Goal: Obtain resource: Download file/media

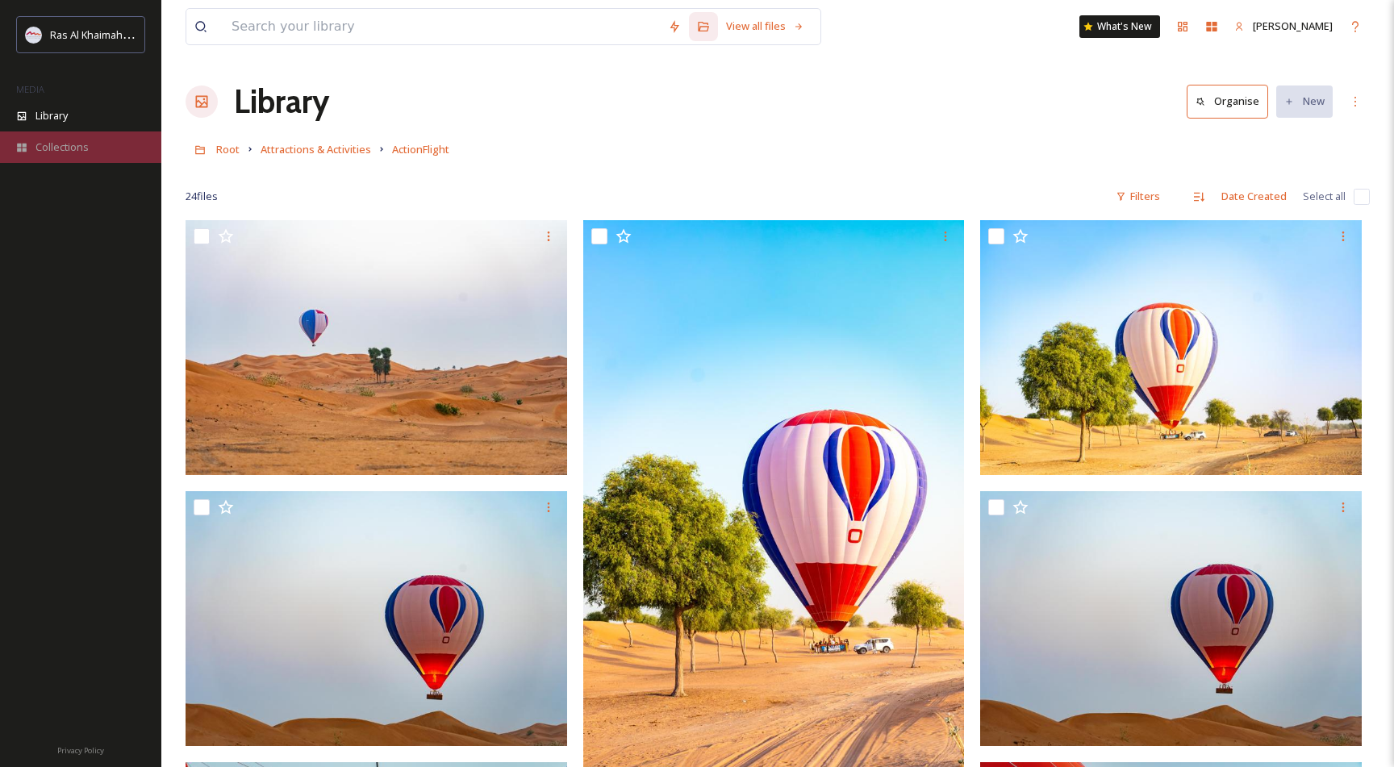
click at [66, 147] on span "Collections" at bounding box center [61, 147] width 53 height 15
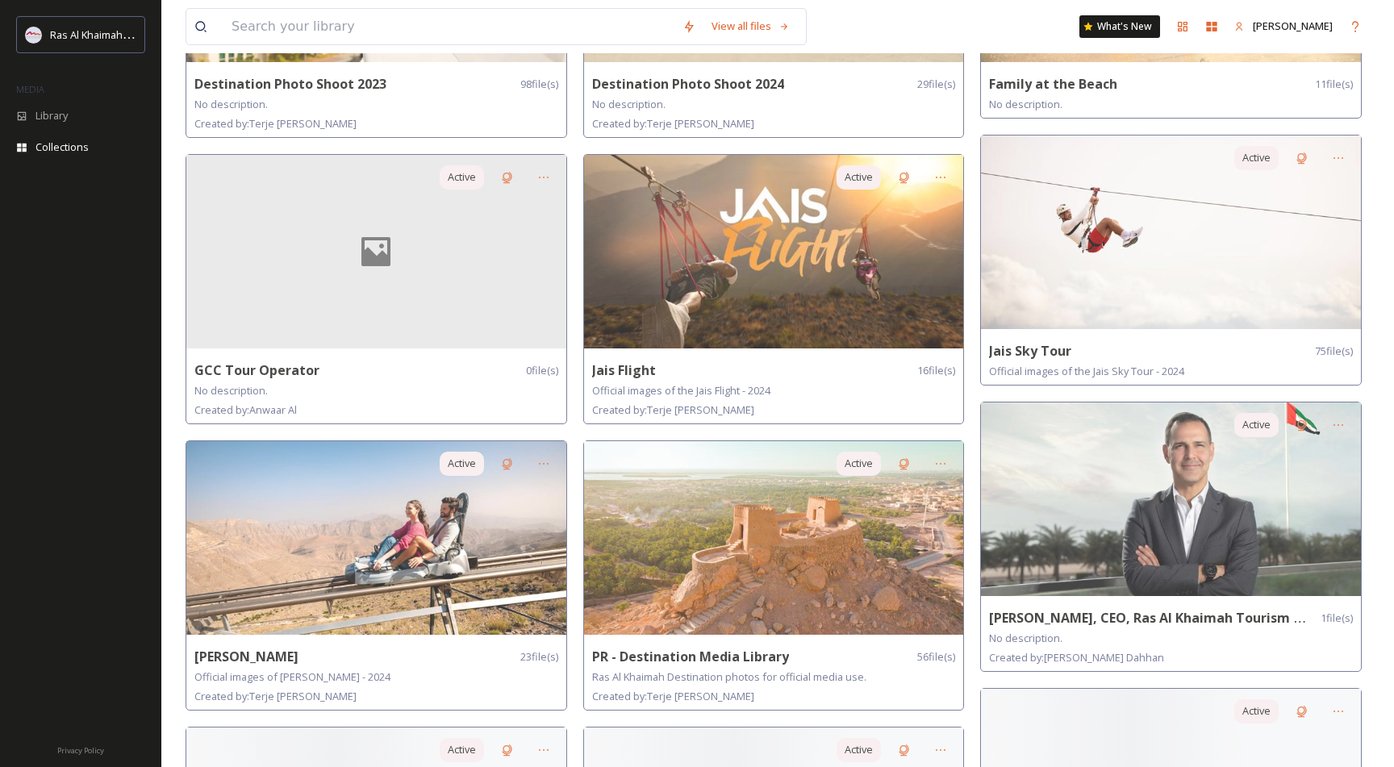
scroll to position [838, 0]
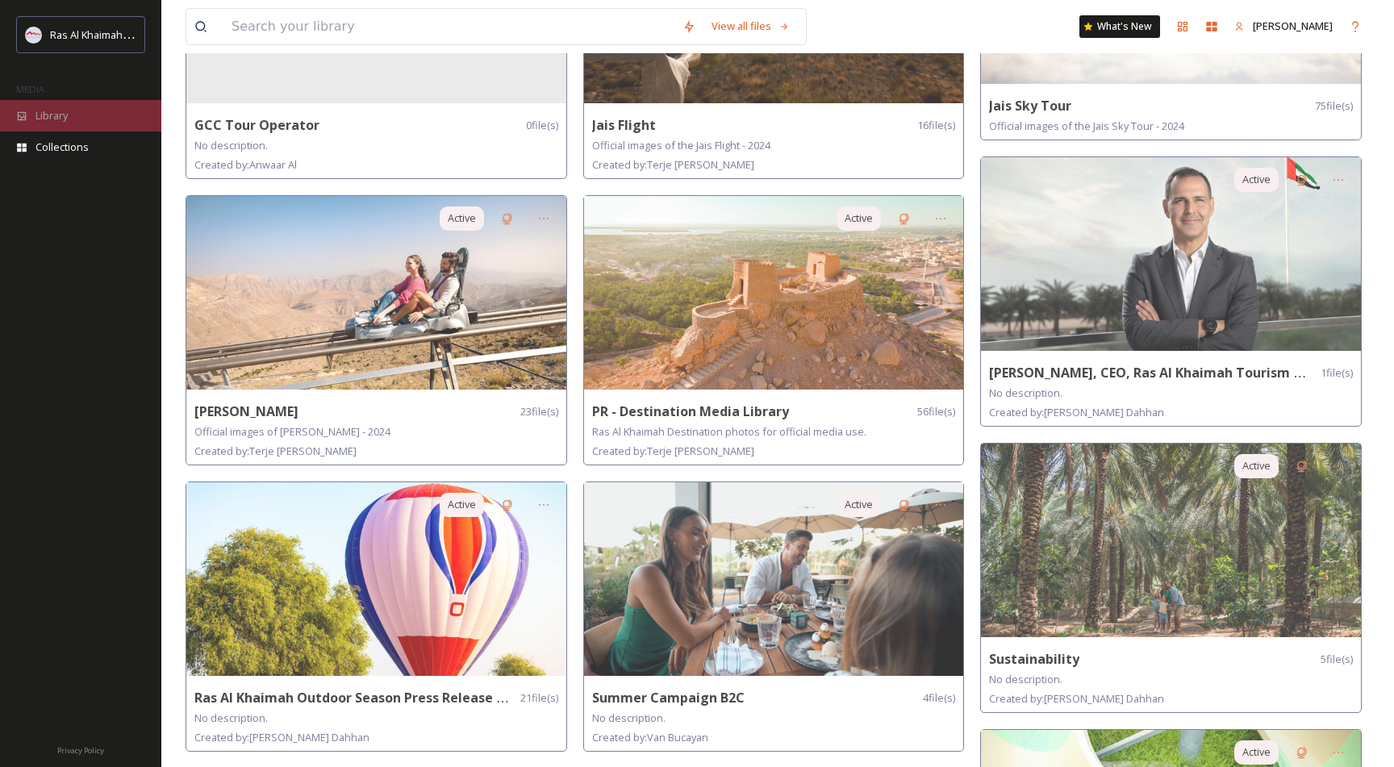
click at [54, 111] on span "Library" at bounding box center [51, 115] width 32 height 15
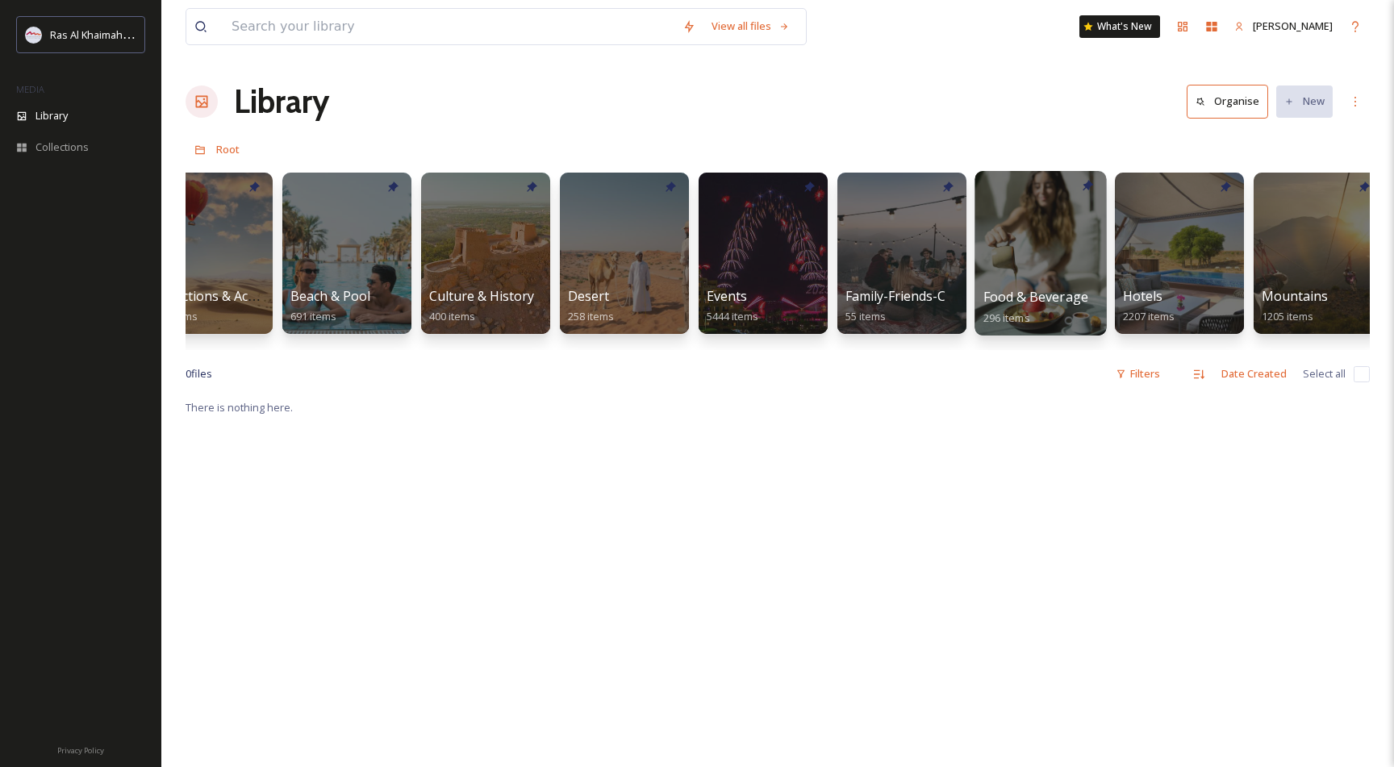
scroll to position [0, 48]
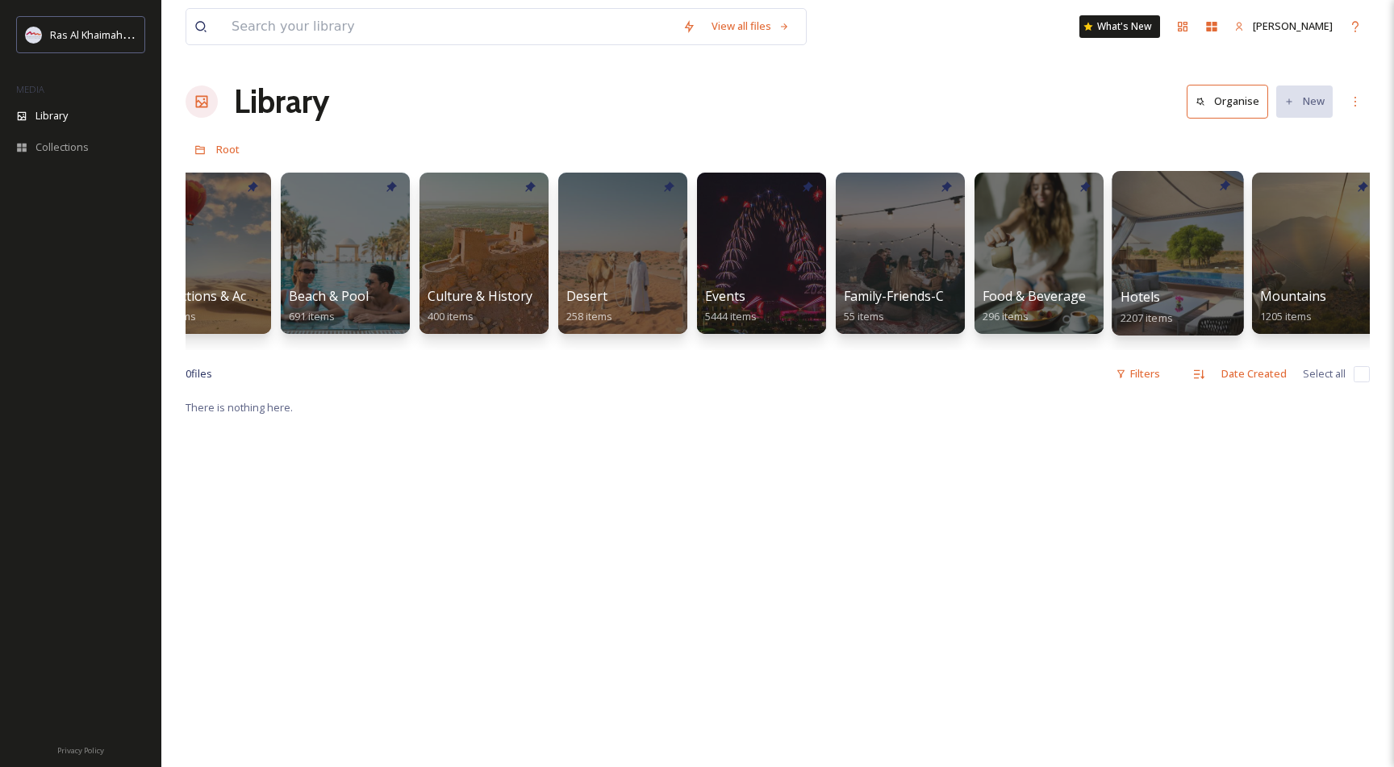
click at [1167, 240] on div at bounding box center [1178, 253] width 132 height 165
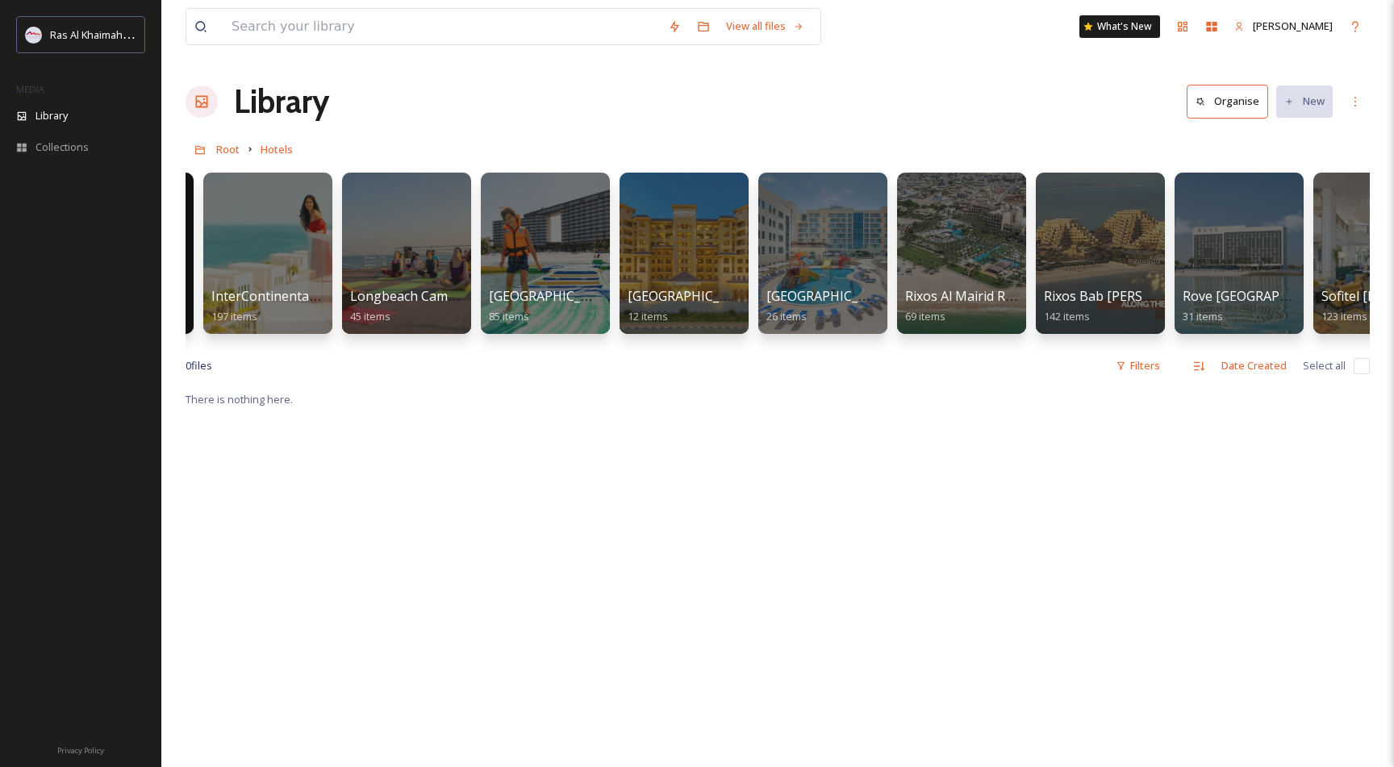
scroll to position [0, 1076]
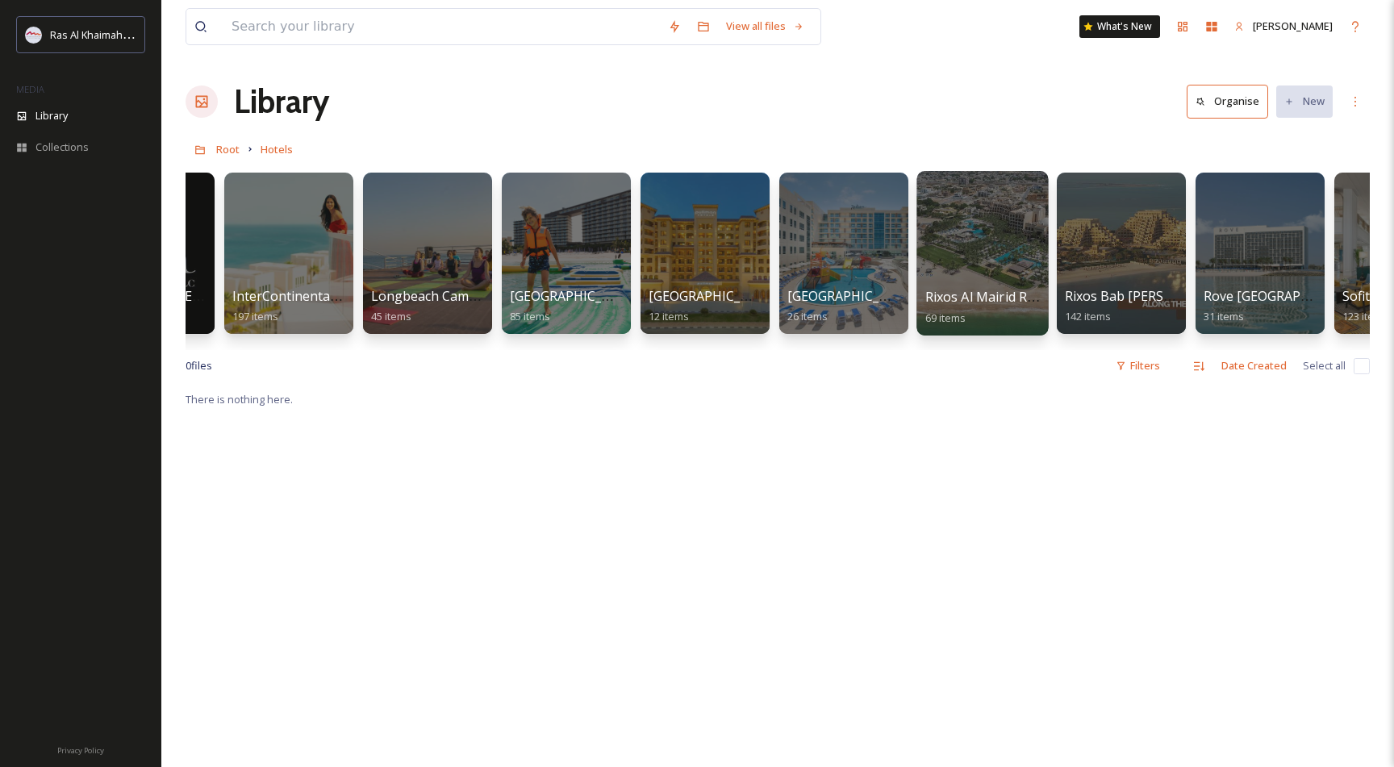
click at [977, 240] on div at bounding box center [983, 253] width 132 height 165
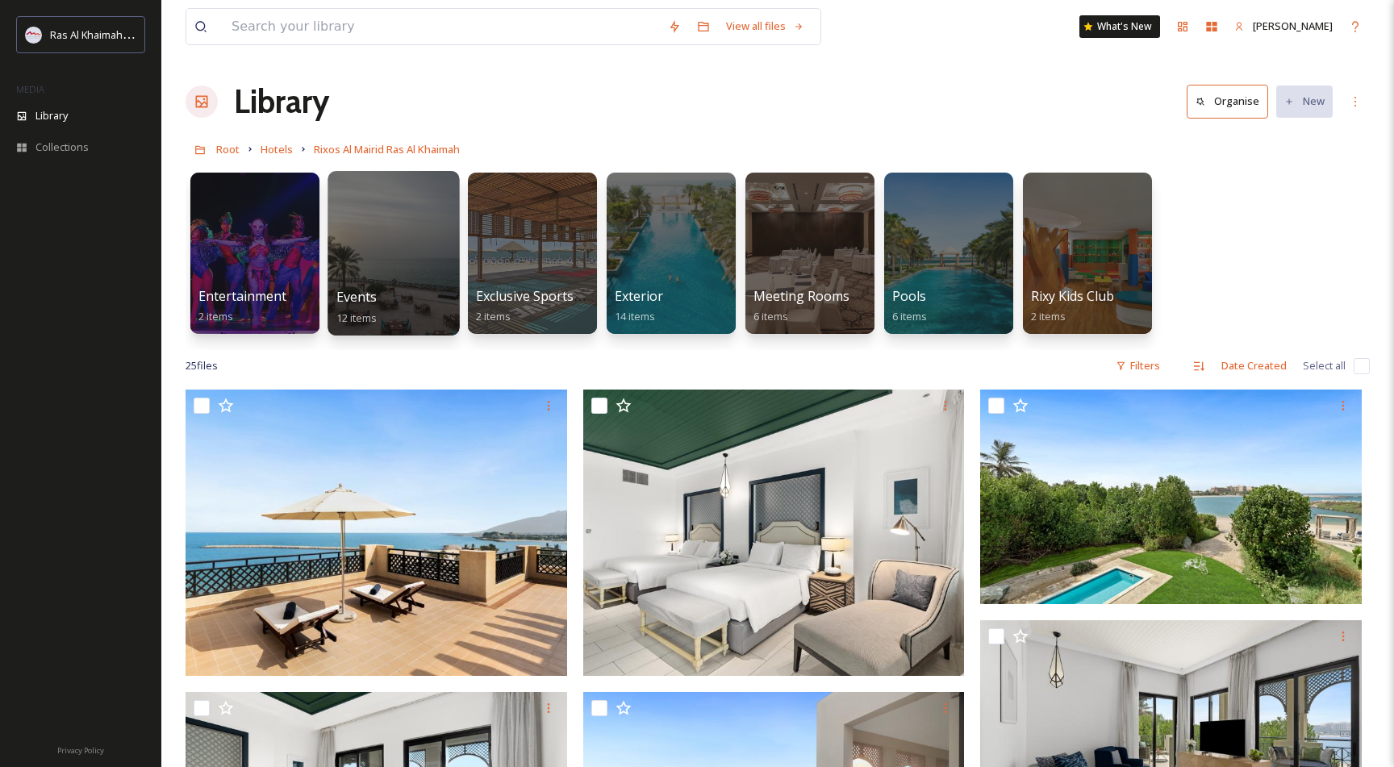
click at [366, 238] on div at bounding box center [394, 253] width 132 height 165
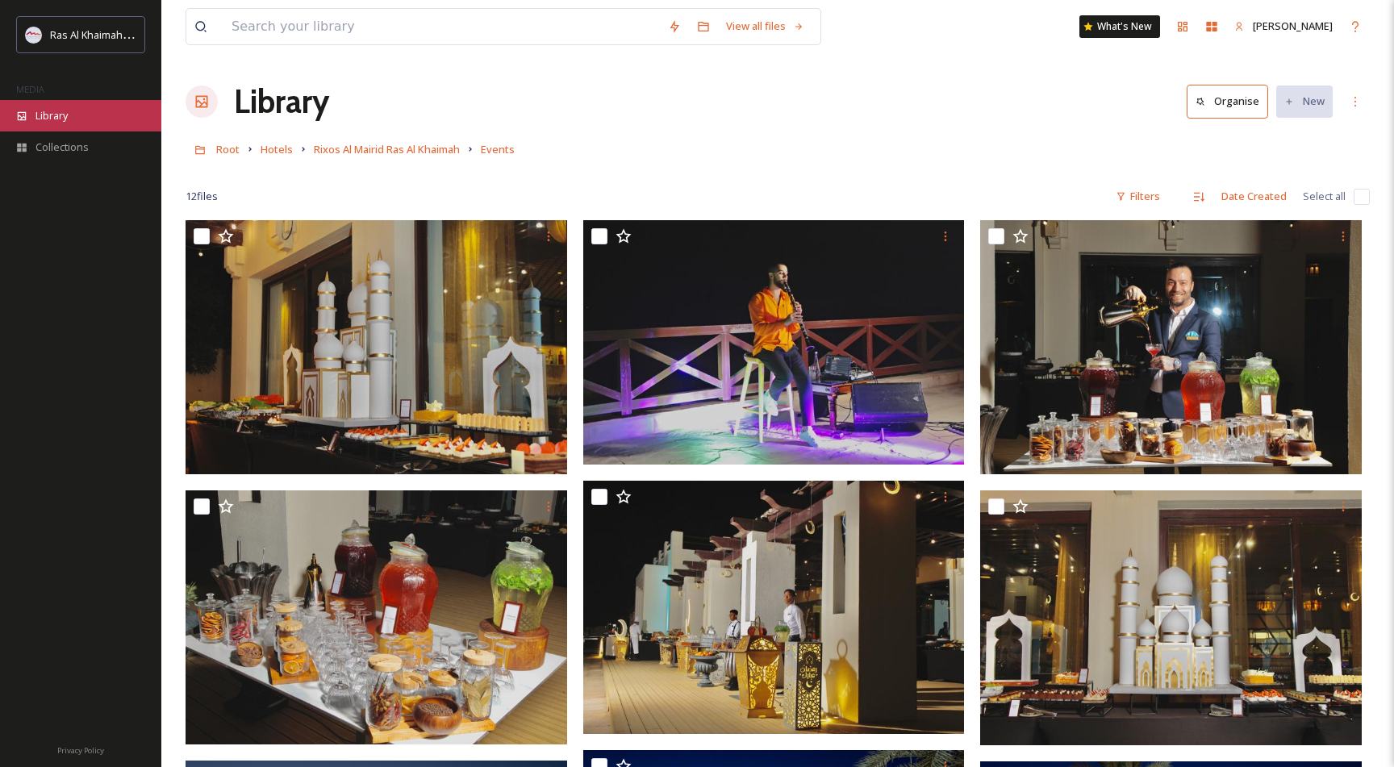
click at [46, 110] on span "Library" at bounding box center [51, 115] width 32 height 15
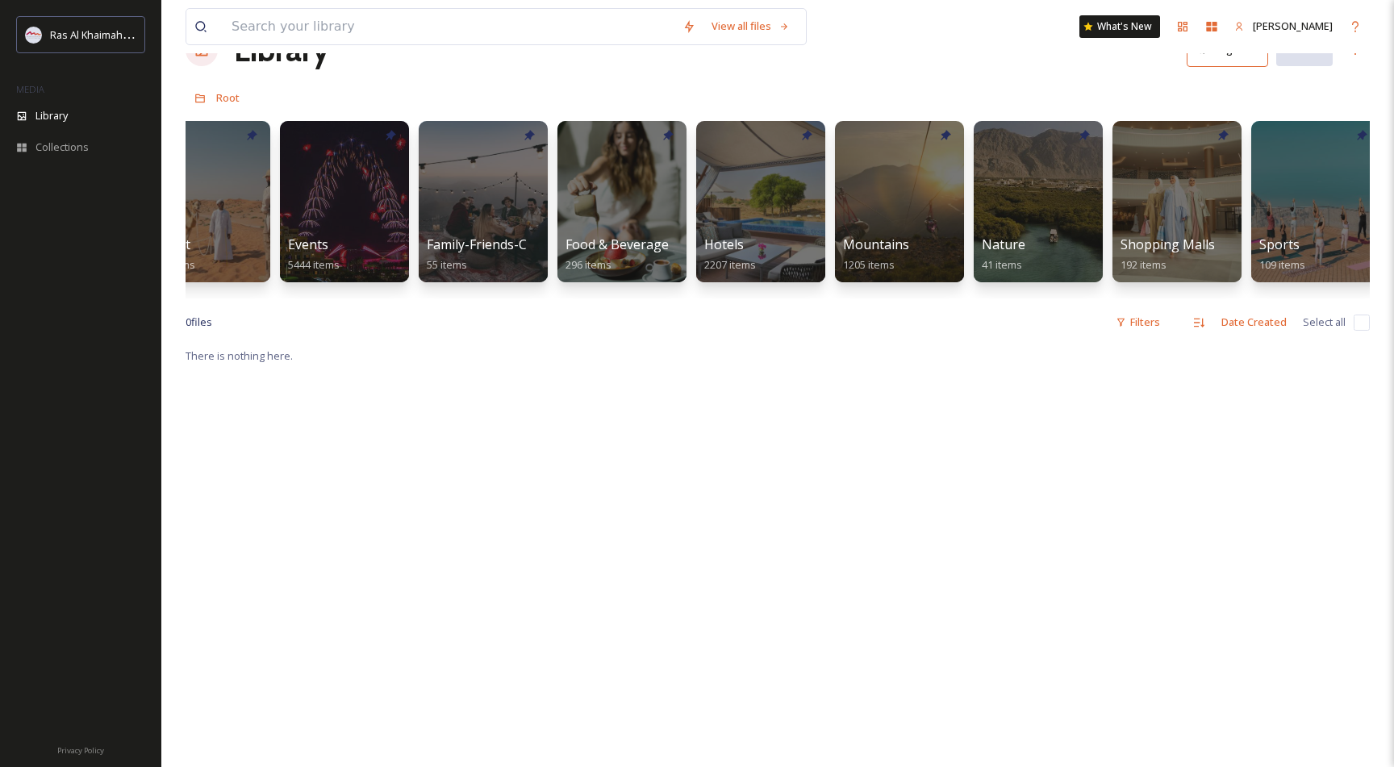
scroll to position [0, 843]
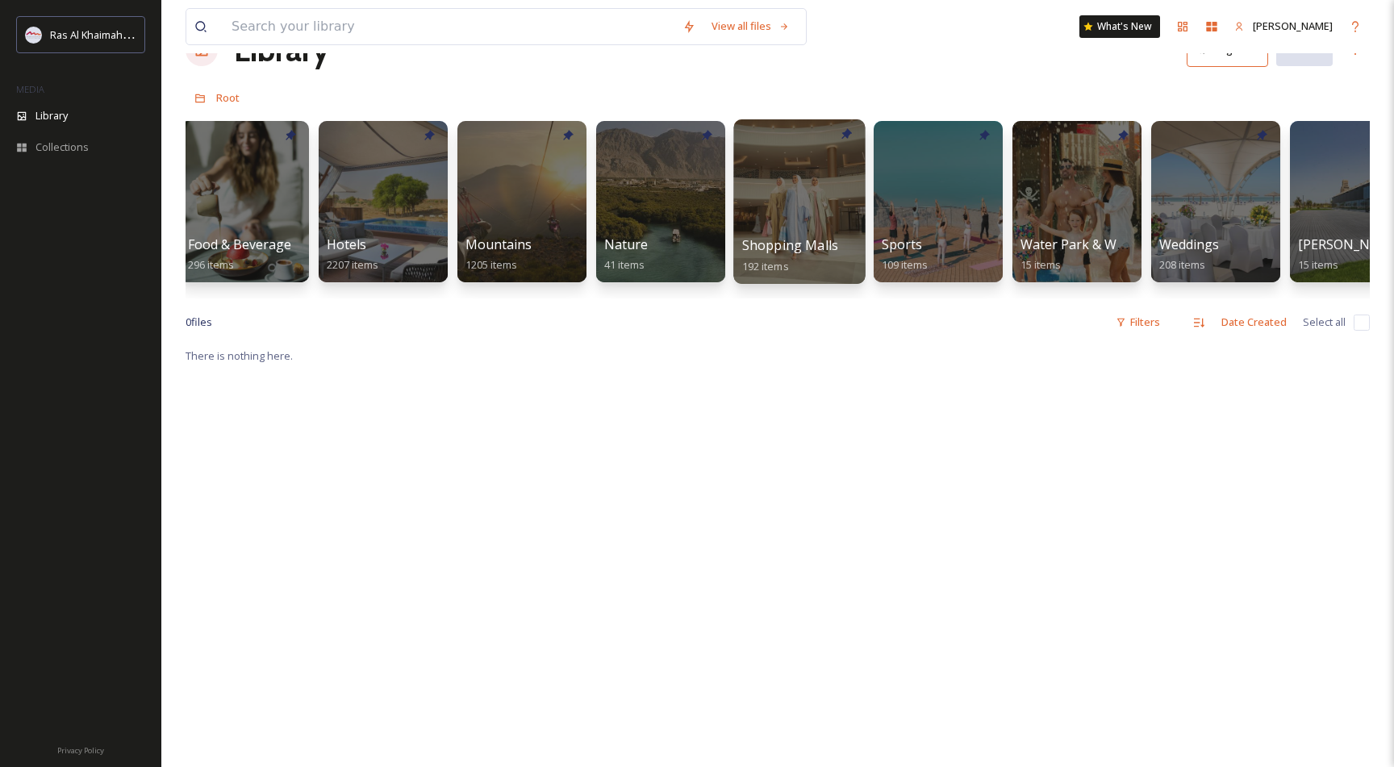
click at [770, 182] on div at bounding box center [799, 201] width 132 height 165
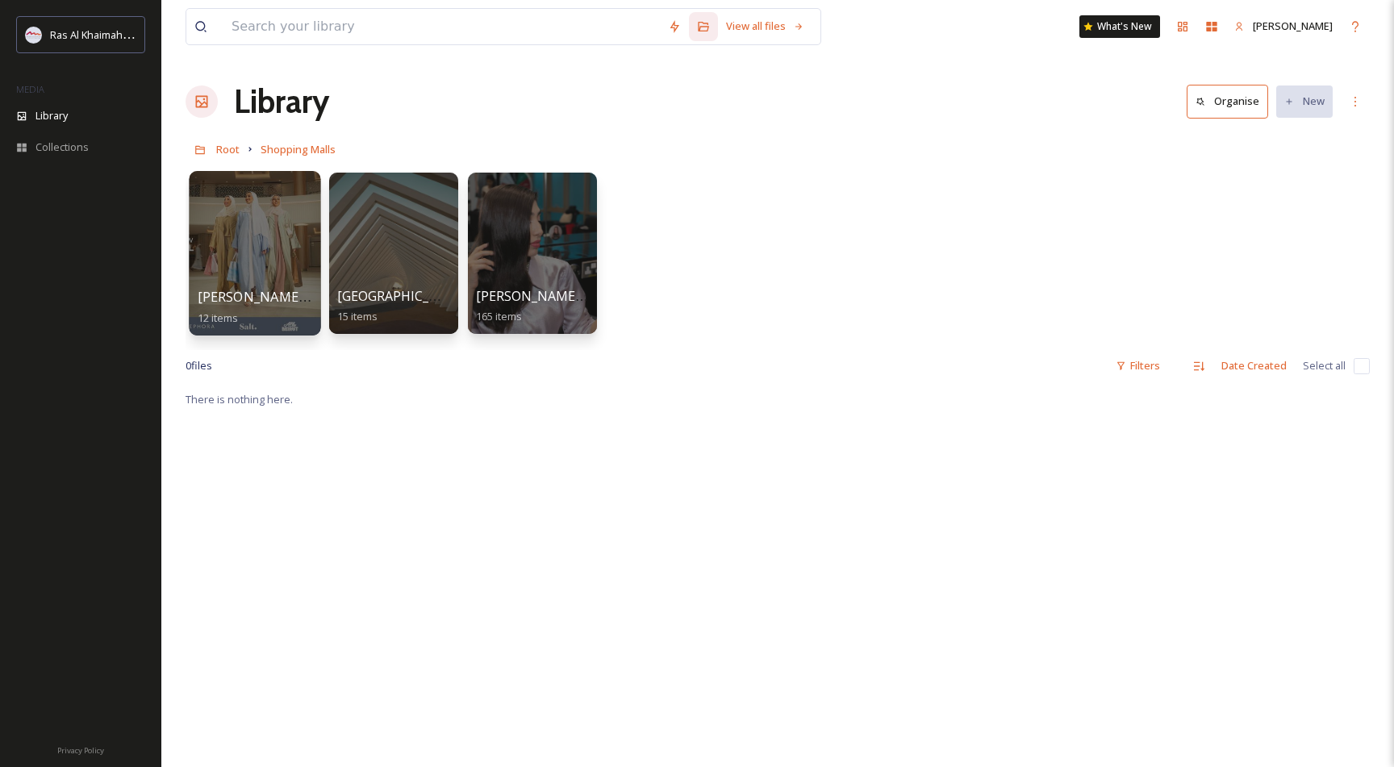
click at [238, 228] on div at bounding box center [255, 253] width 132 height 165
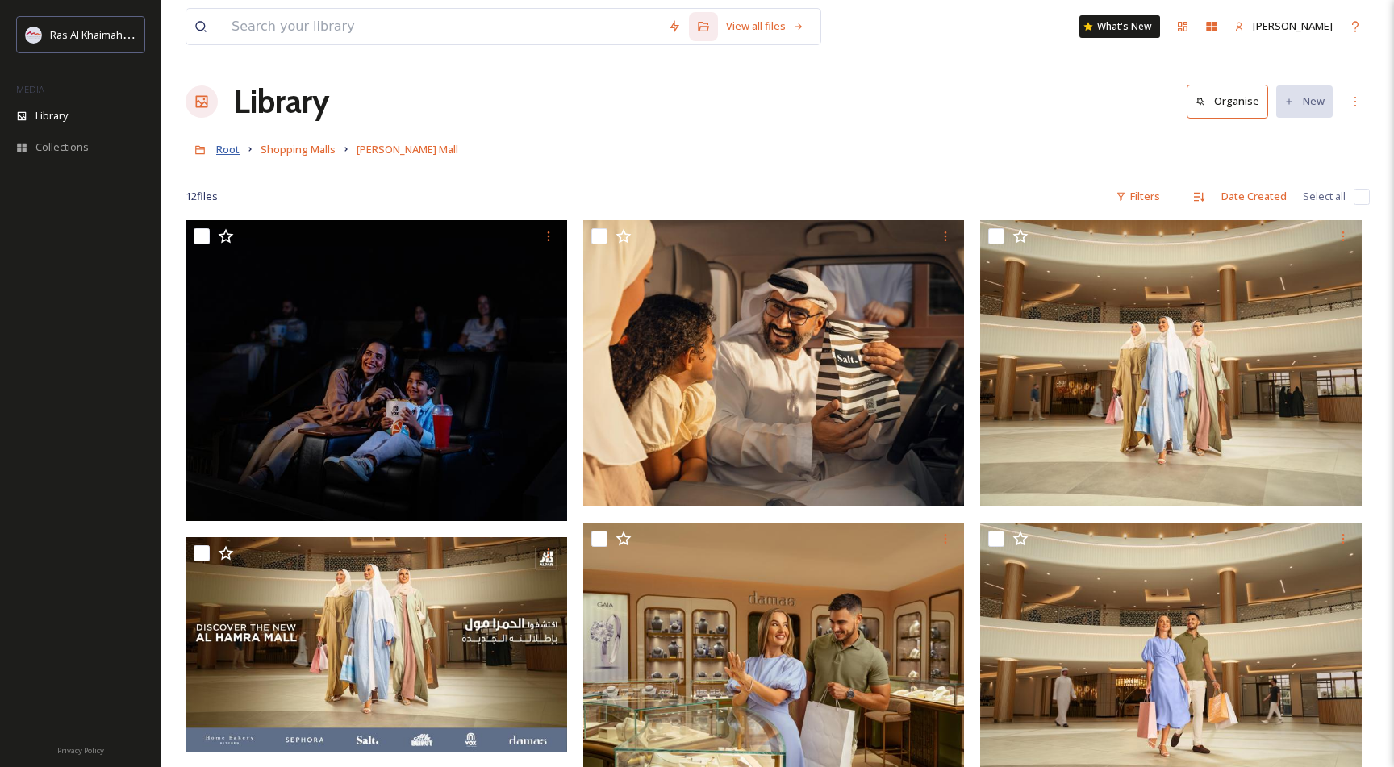
click at [227, 152] on span "Root" at bounding box center [227, 149] width 23 height 15
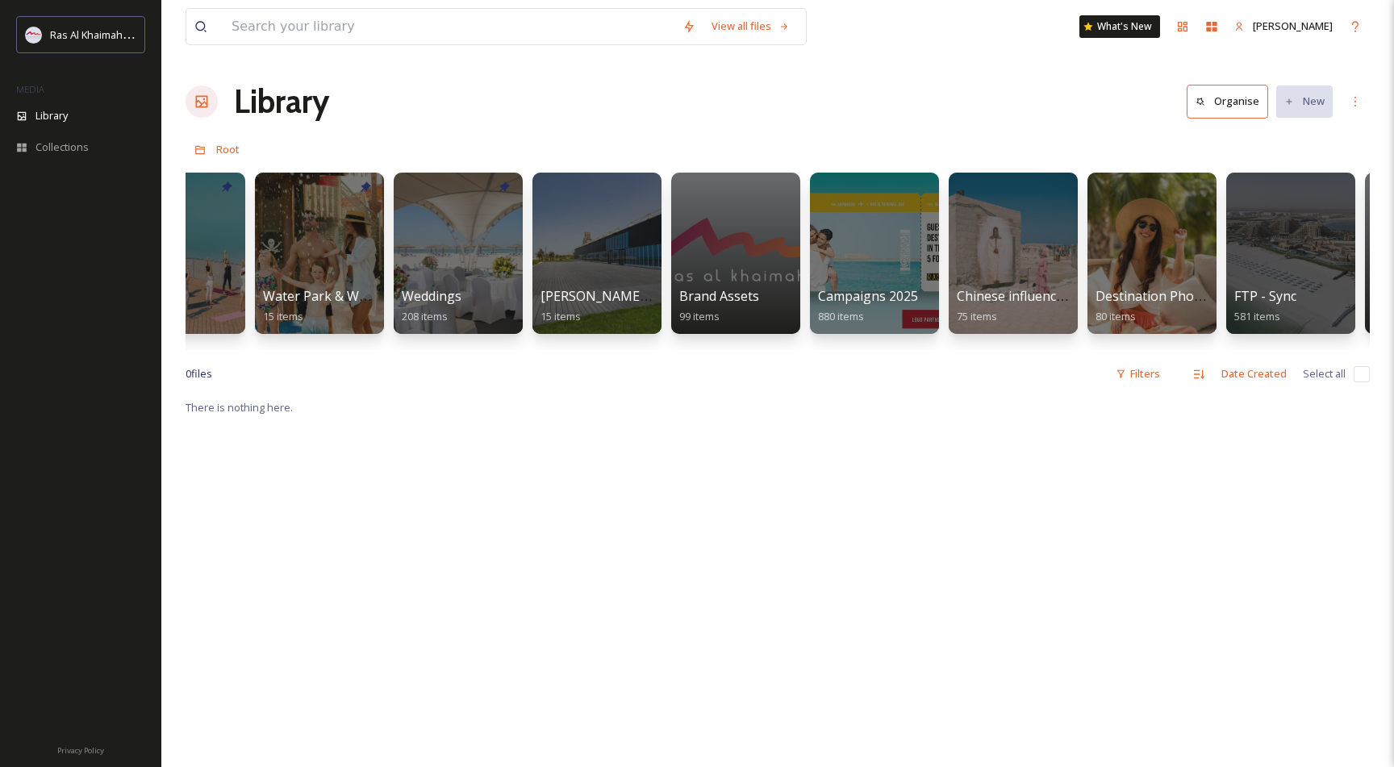
scroll to position [0, 1627]
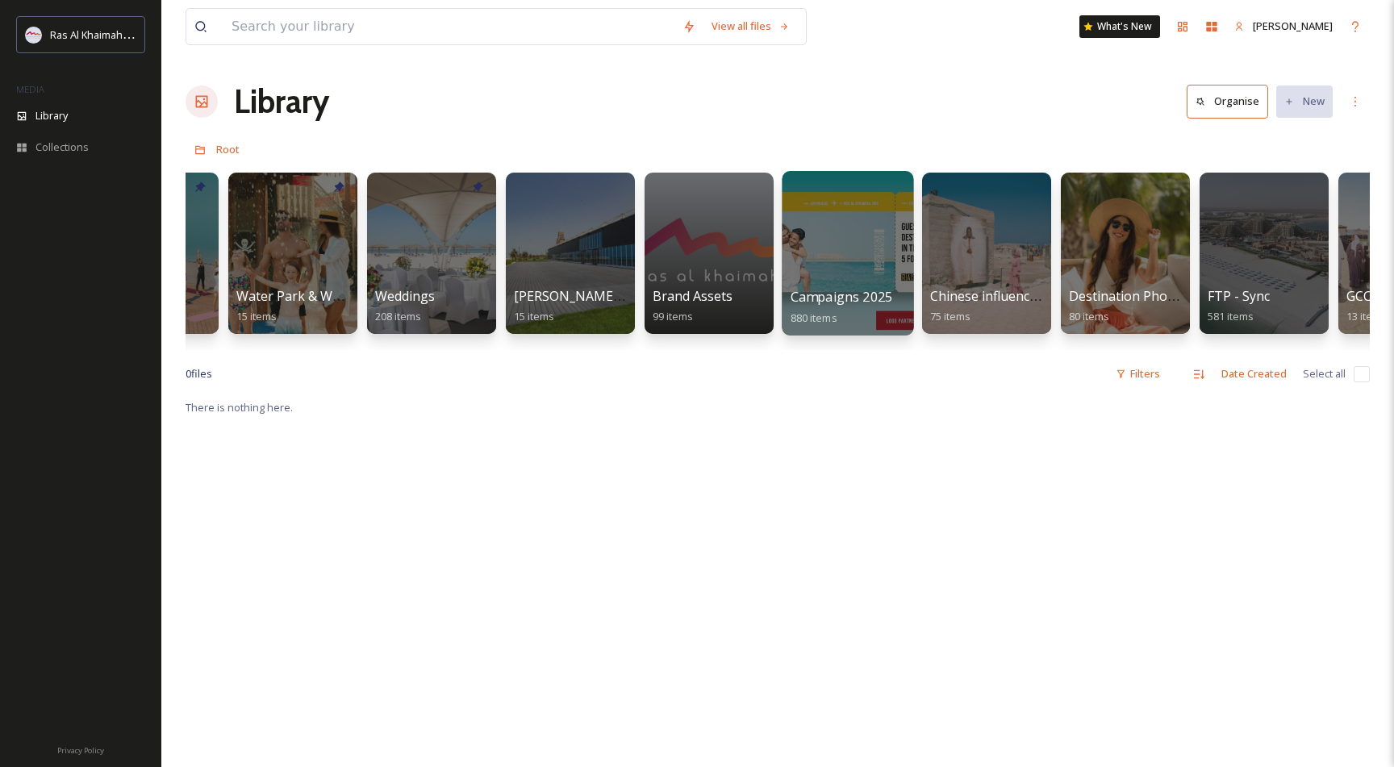
click at [857, 244] on div at bounding box center [848, 253] width 132 height 165
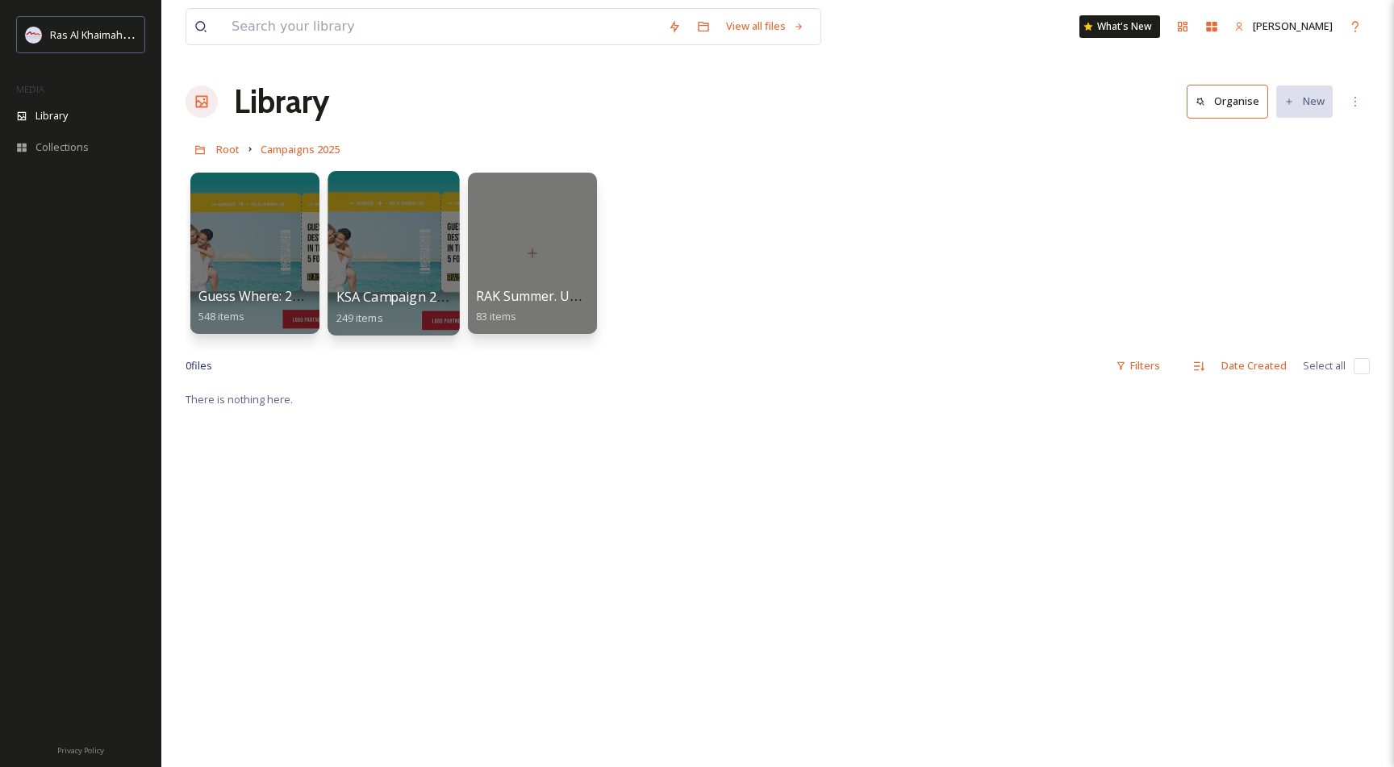
click at [367, 233] on div at bounding box center [394, 253] width 132 height 165
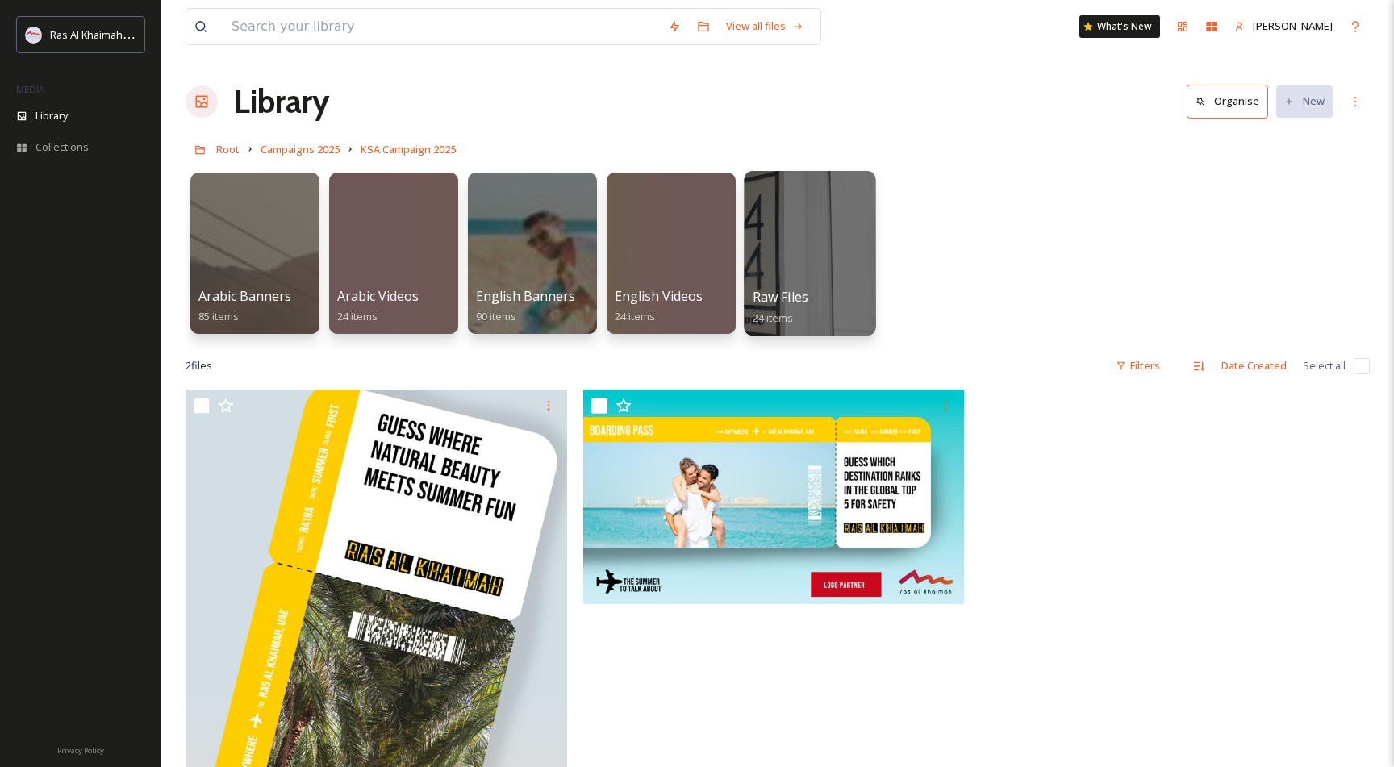
click at [822, 242] on div at bounding box center [810, 253] width 132 height 165
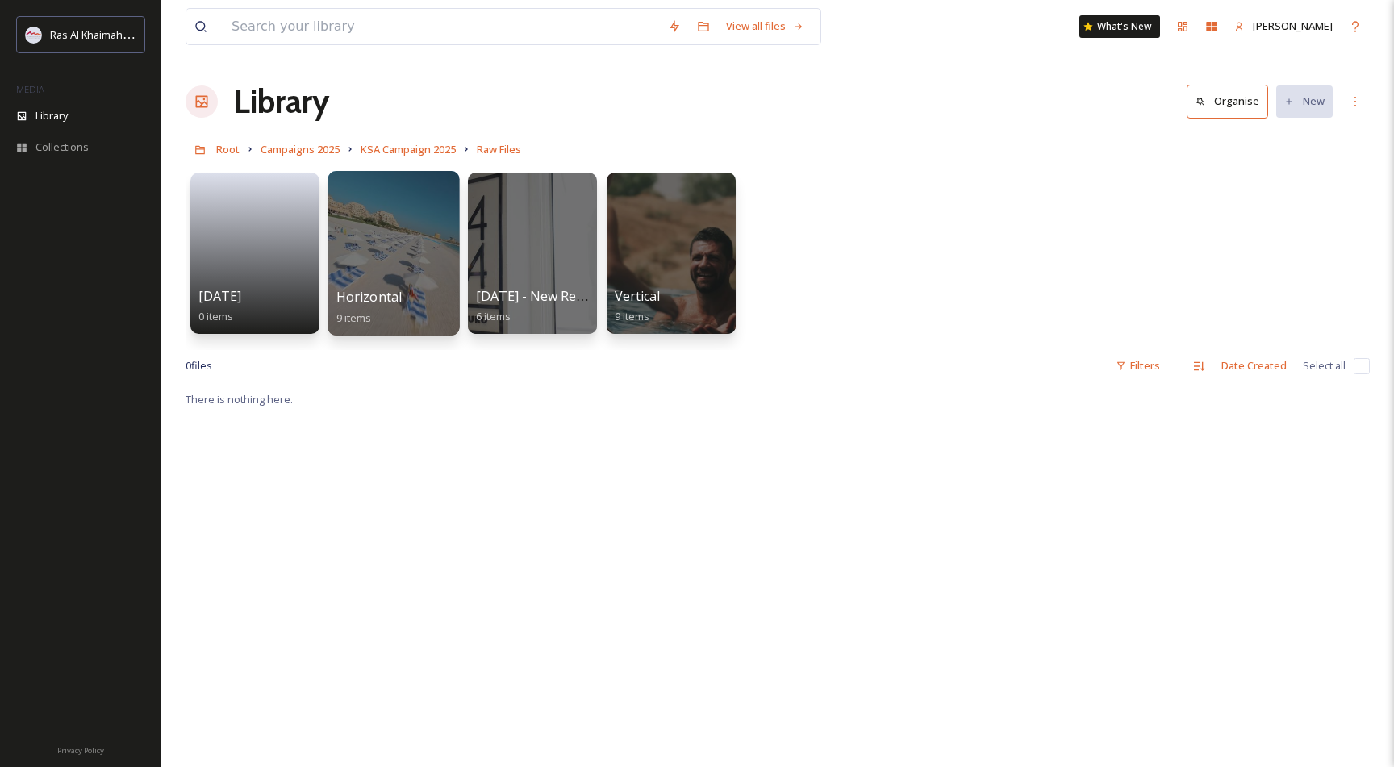
click at [403, 232] on div at bounding box center [394, 253] width 132 height 165
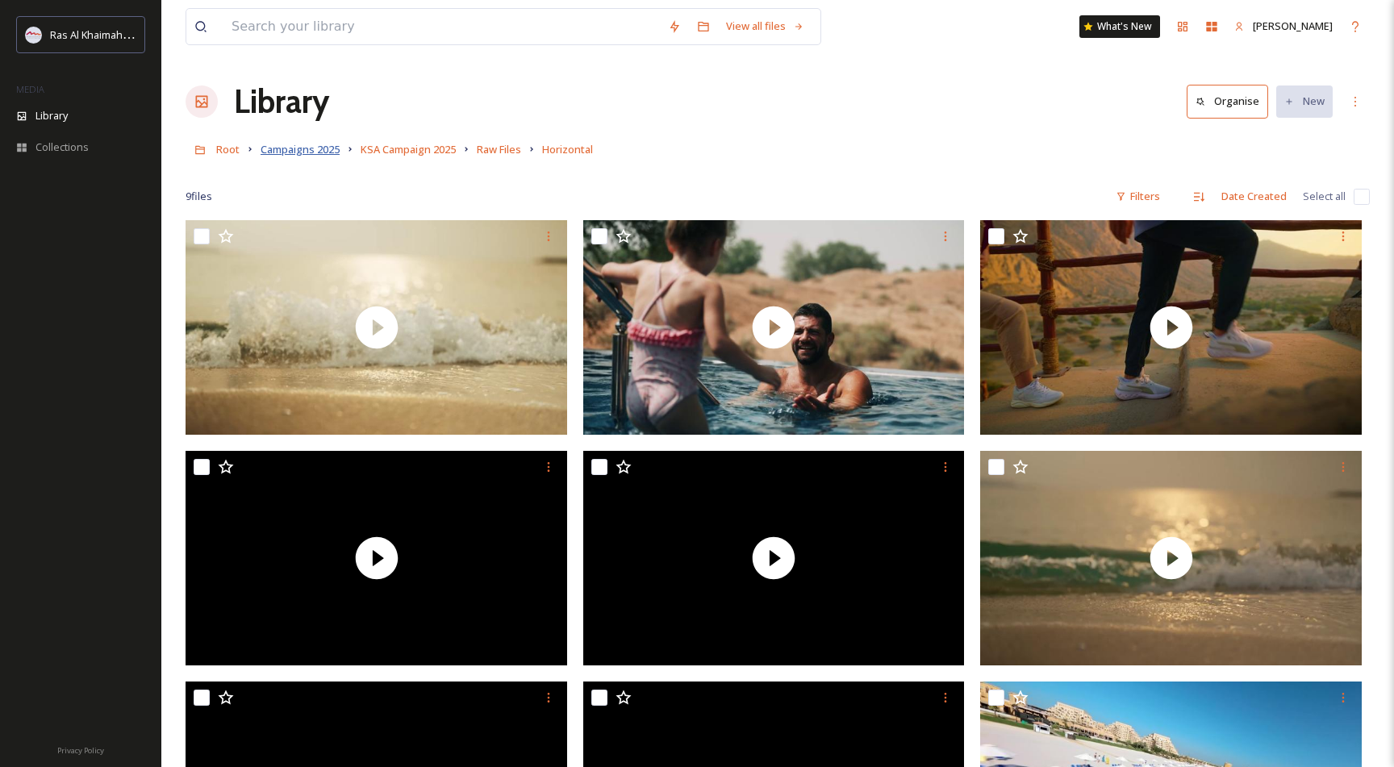
click at [324, 147] on span "Campaigns 2025" at bounding box center [300, 149] width 79 height 15
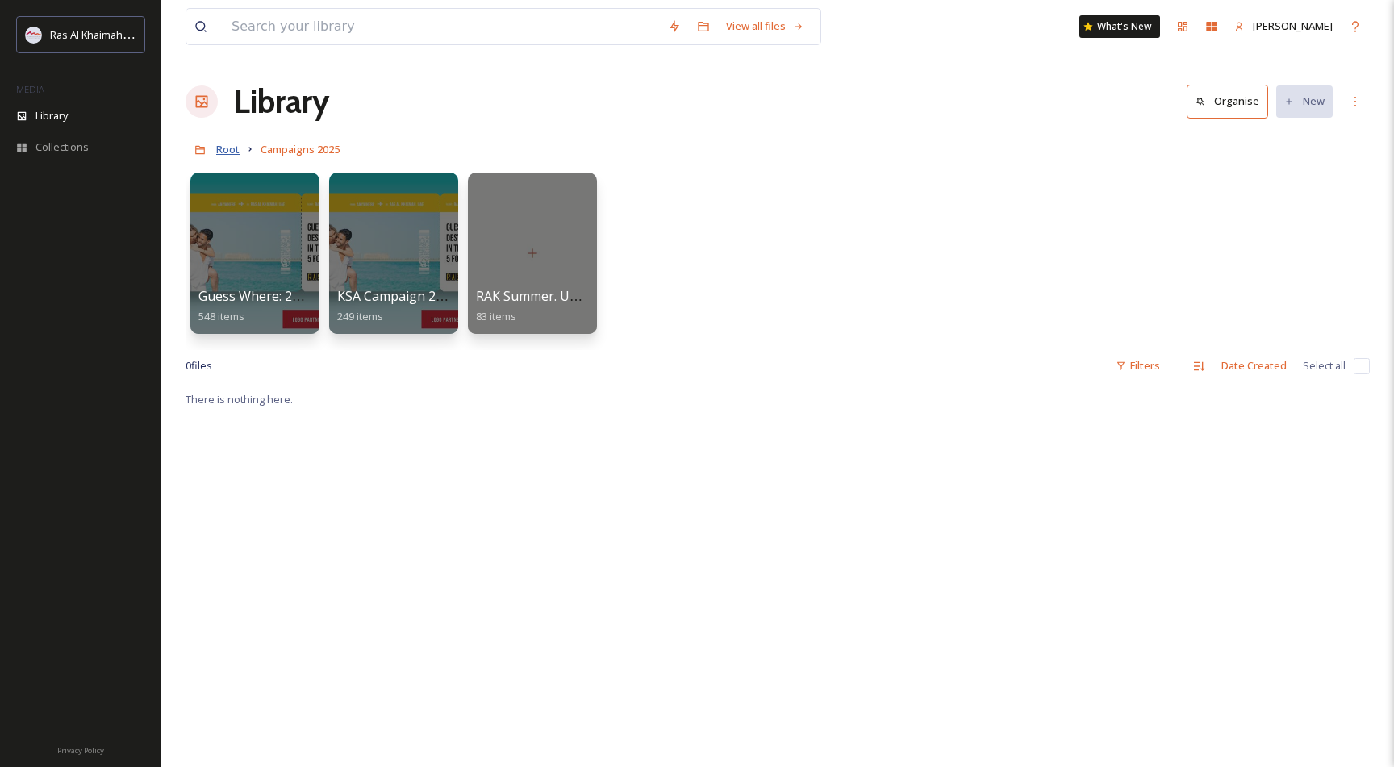
click at [228, 150] on span "Root" at bounding box center [227, 149] width 23 height 15
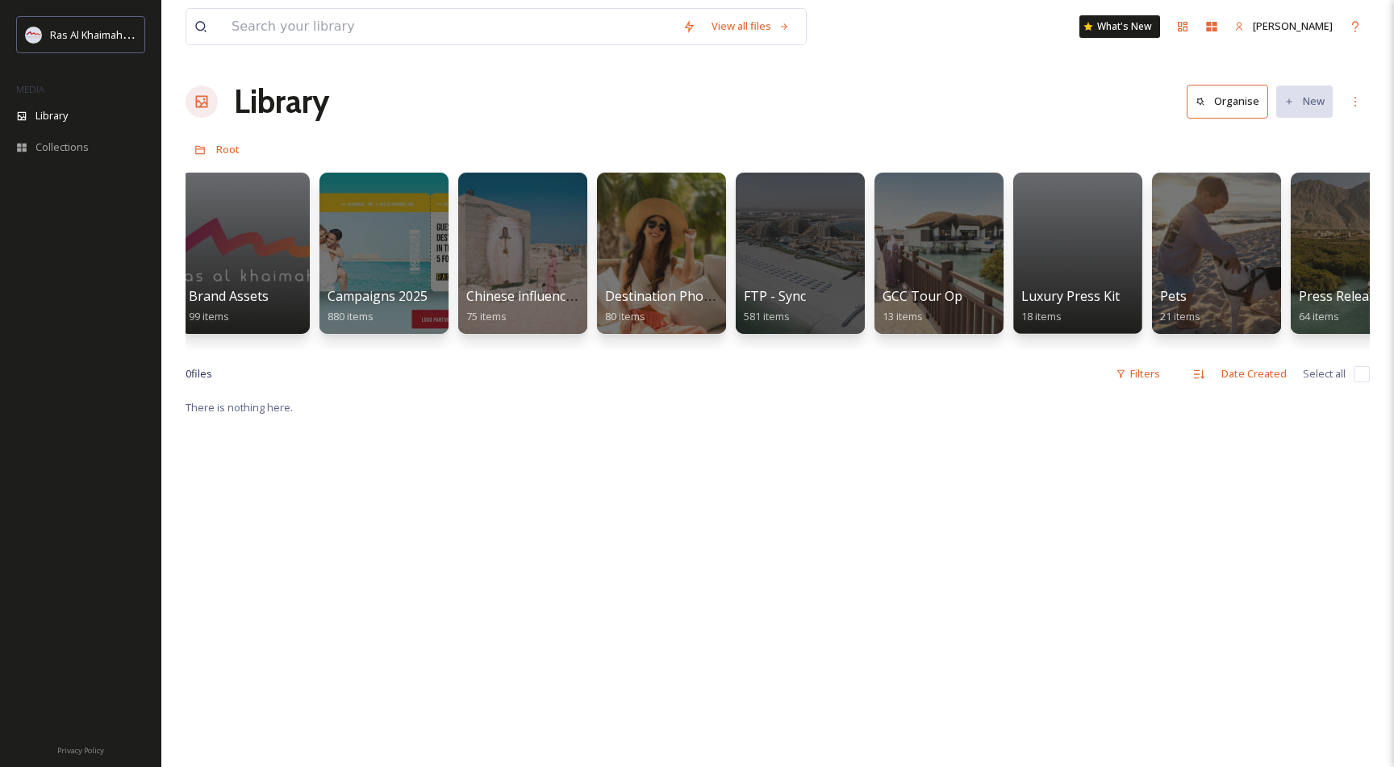
scroll to position [0, 2562]
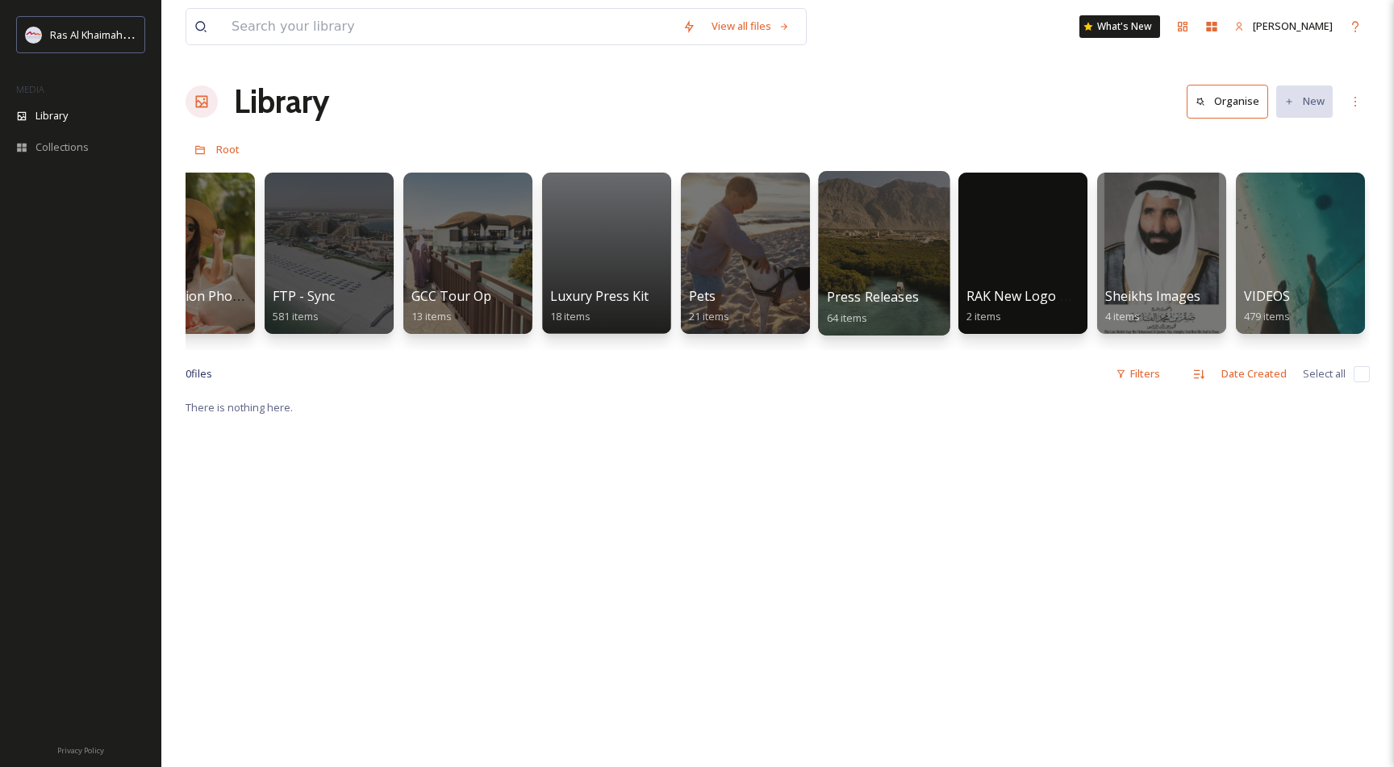
click at [892, 235] on div at bounding box center [884, 253] width 132 height 165
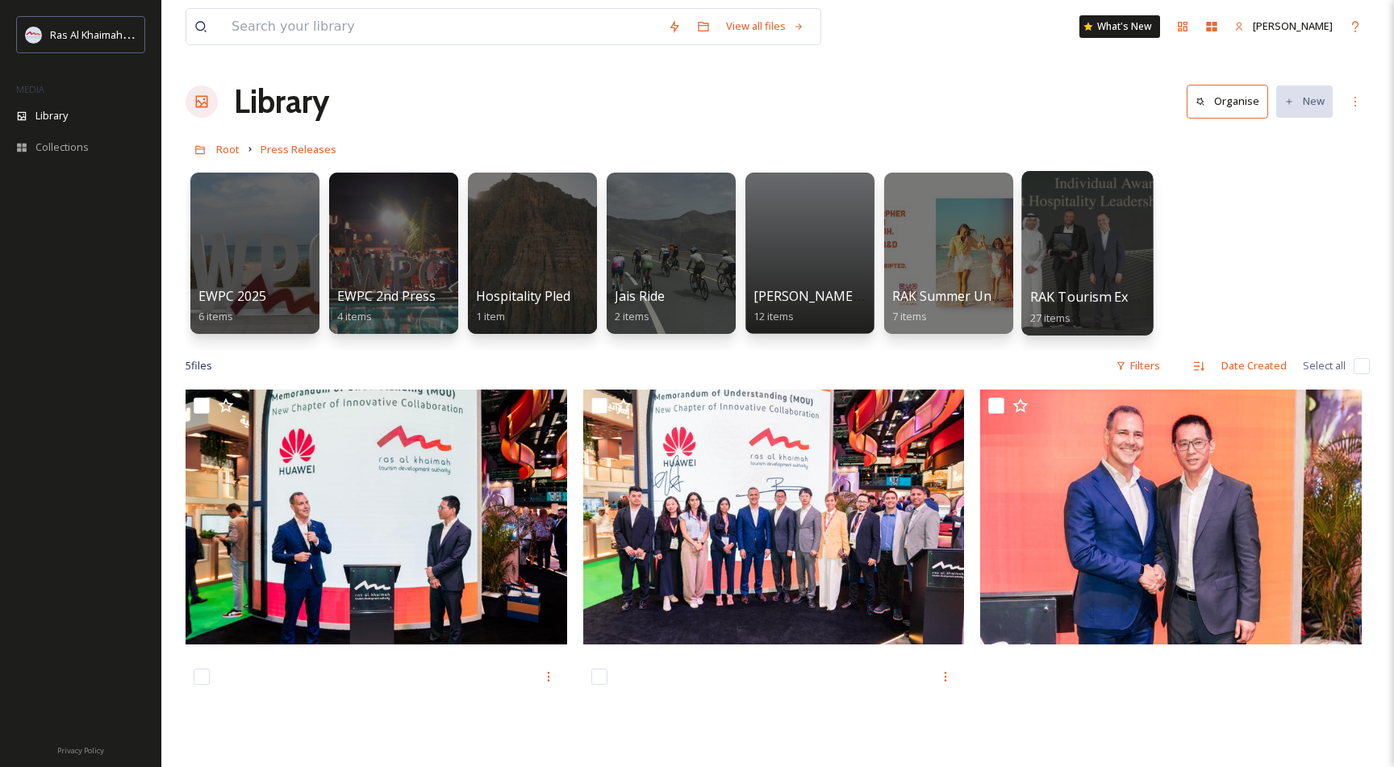
click at [1090, 228] on div at bounding box center [1087, 253] width 132 height 165
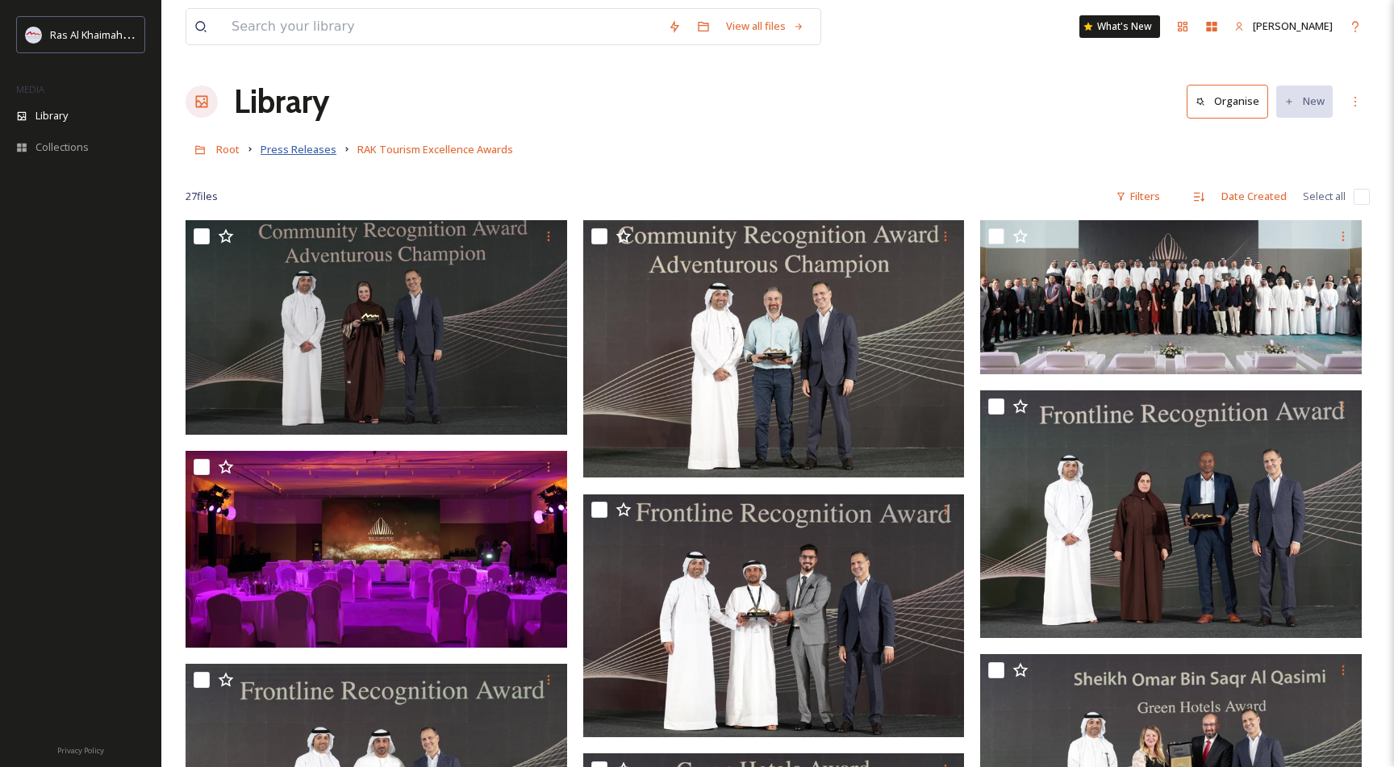
click at [290, 148] on span "Press Releases" at bounding box center [299, 149] width 76 height 15
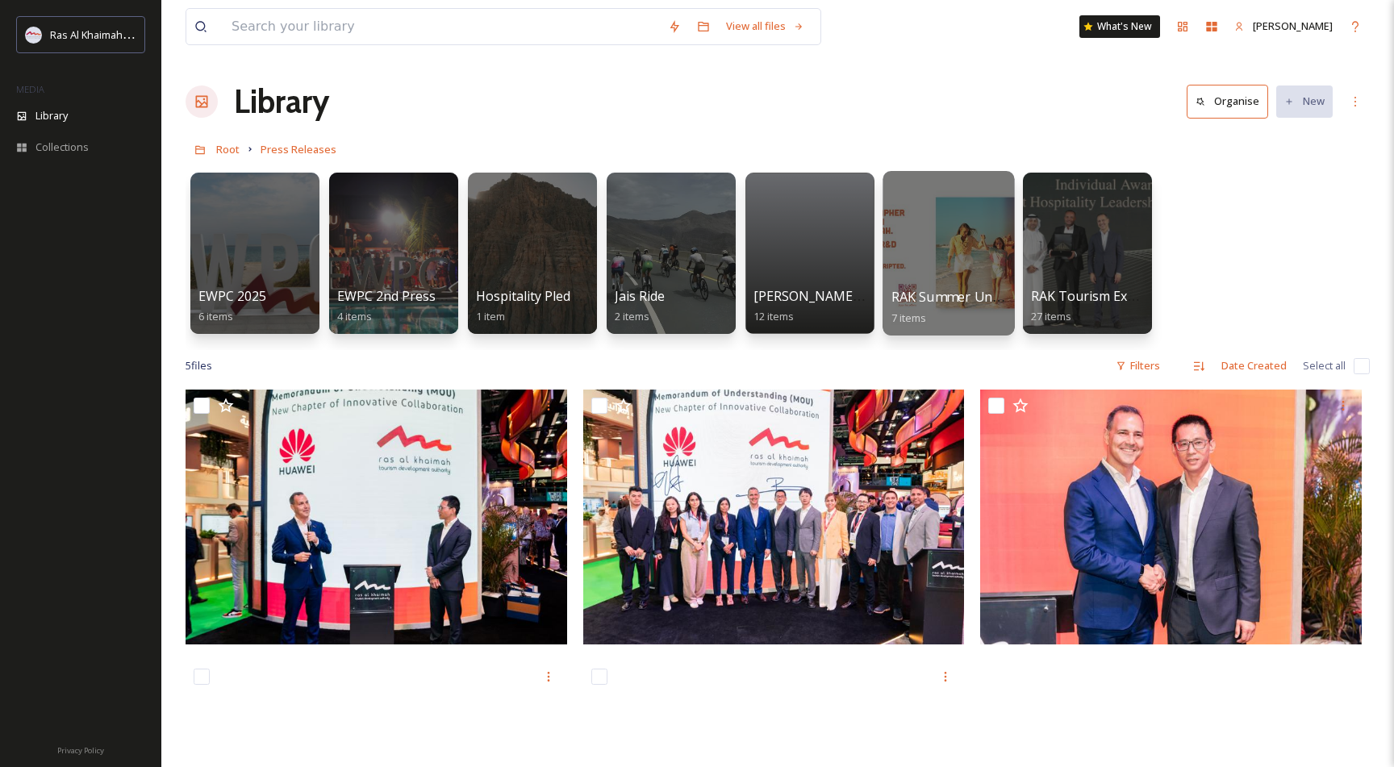
click at [928, 201] on div at bounding box center [949, 253] width 132 height 165
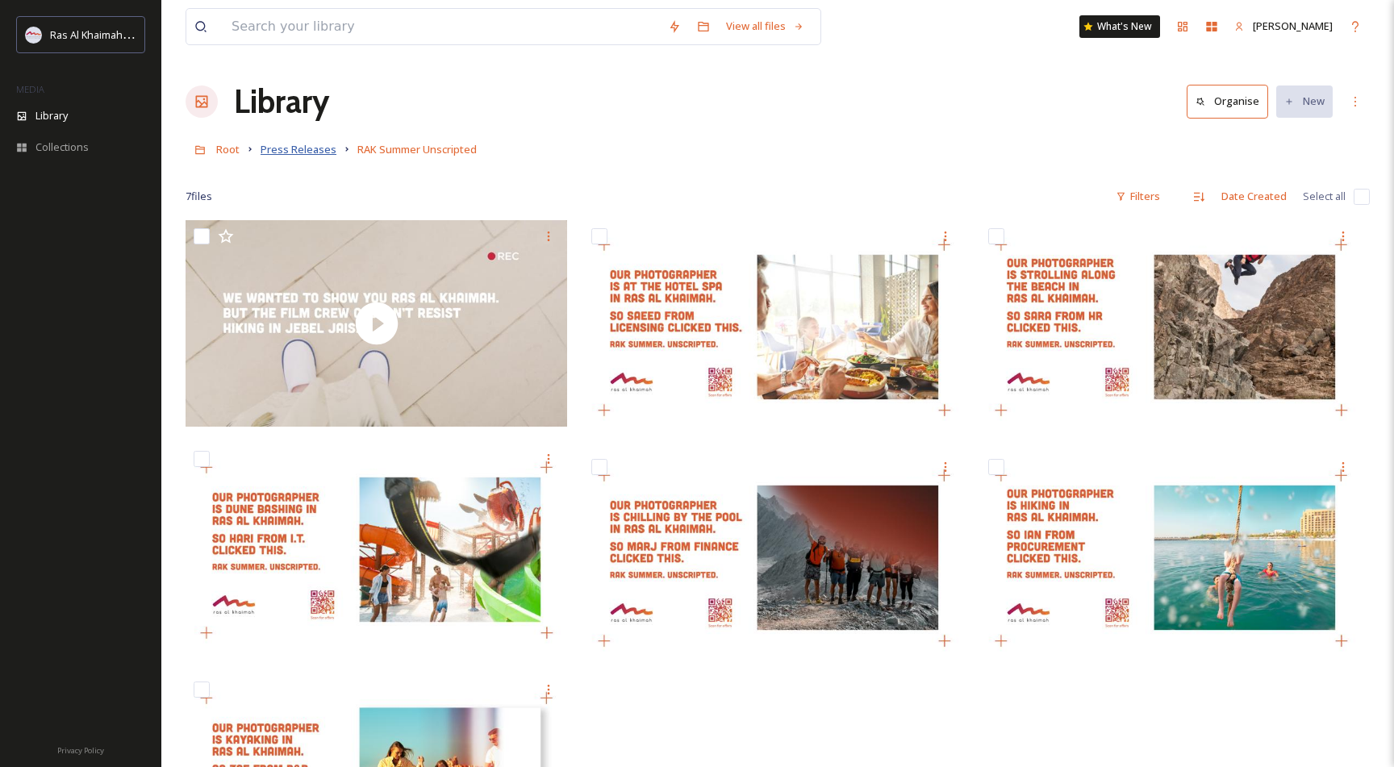
click at [276, 151] on span "Press Releases" at bounding box center [299, 149] width 76 height 15
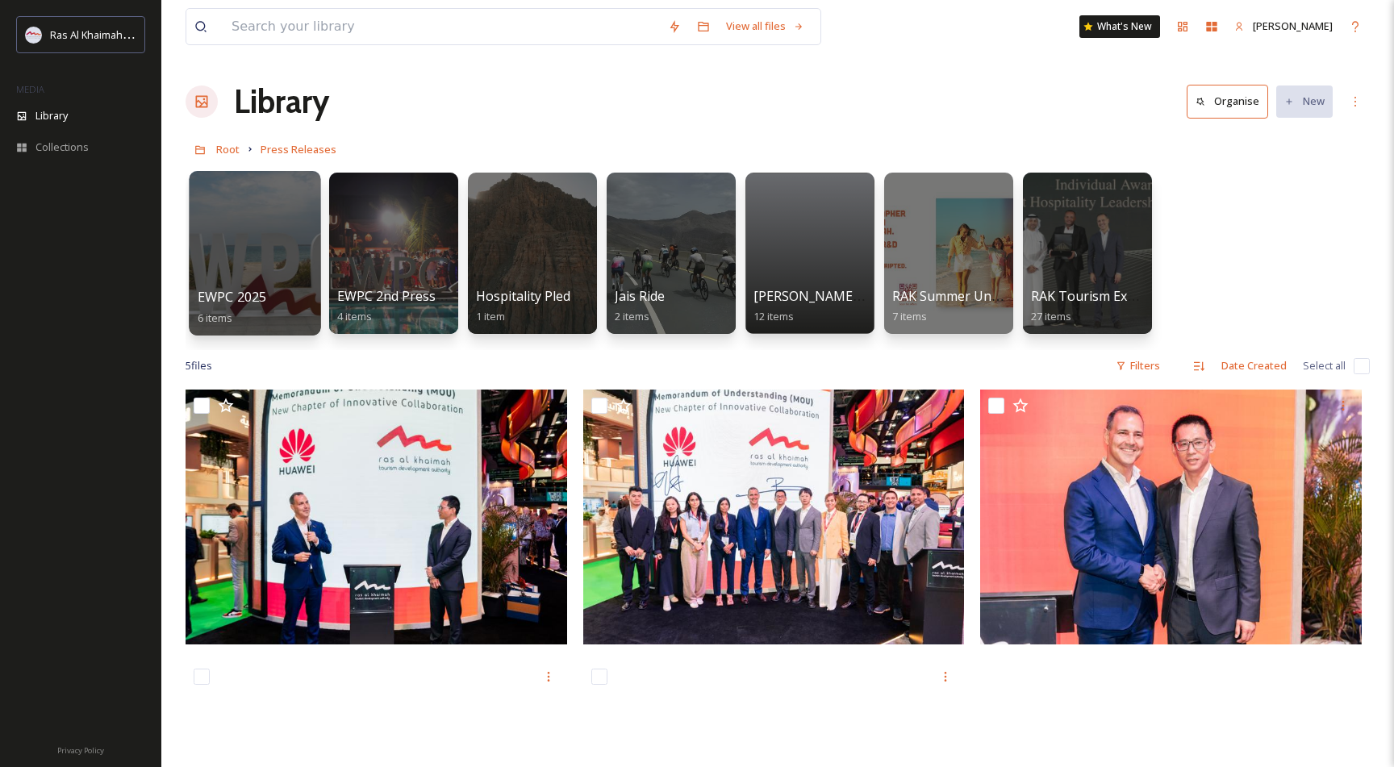
click at [271, 246] on div at bounding box center [255, 253] width 132 height 165
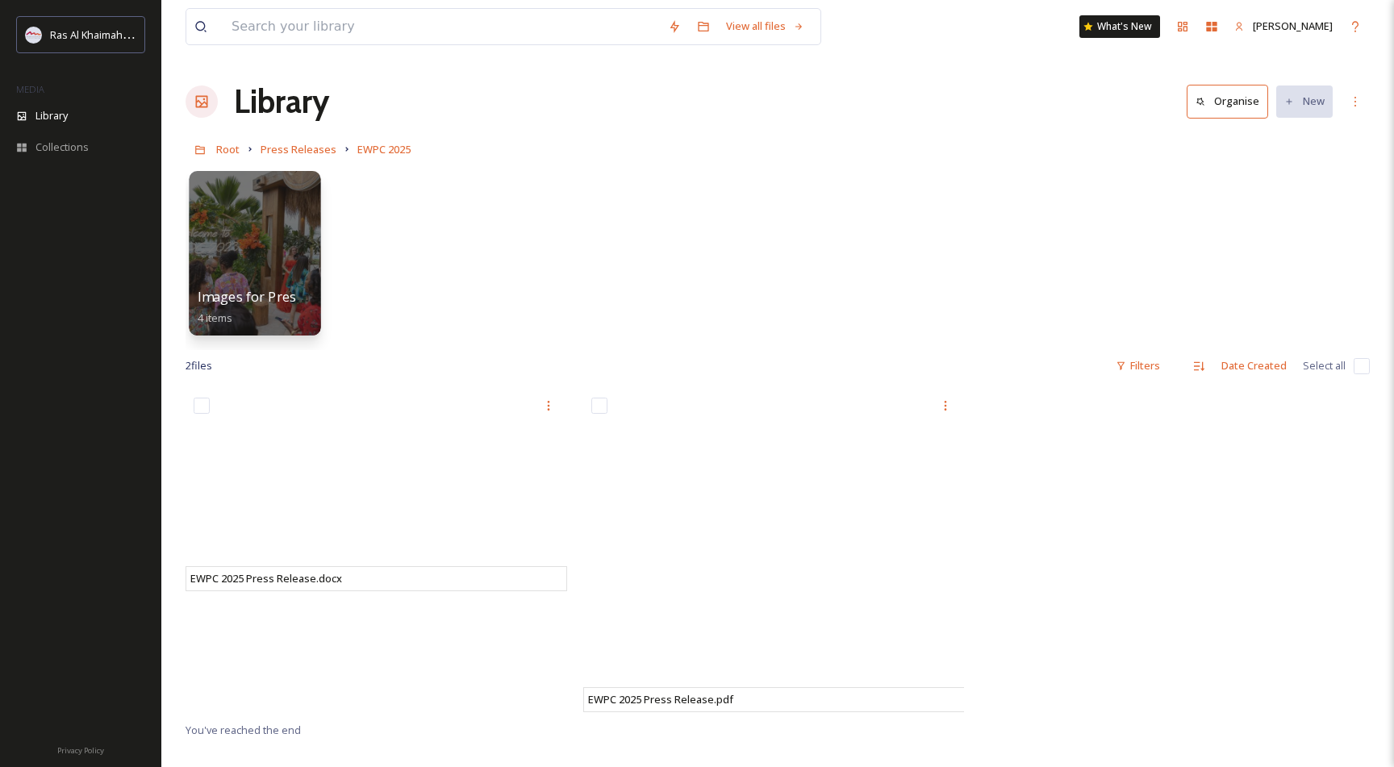
click at [258, 239] on div at bounding box center [255, 253] width 132 height 165
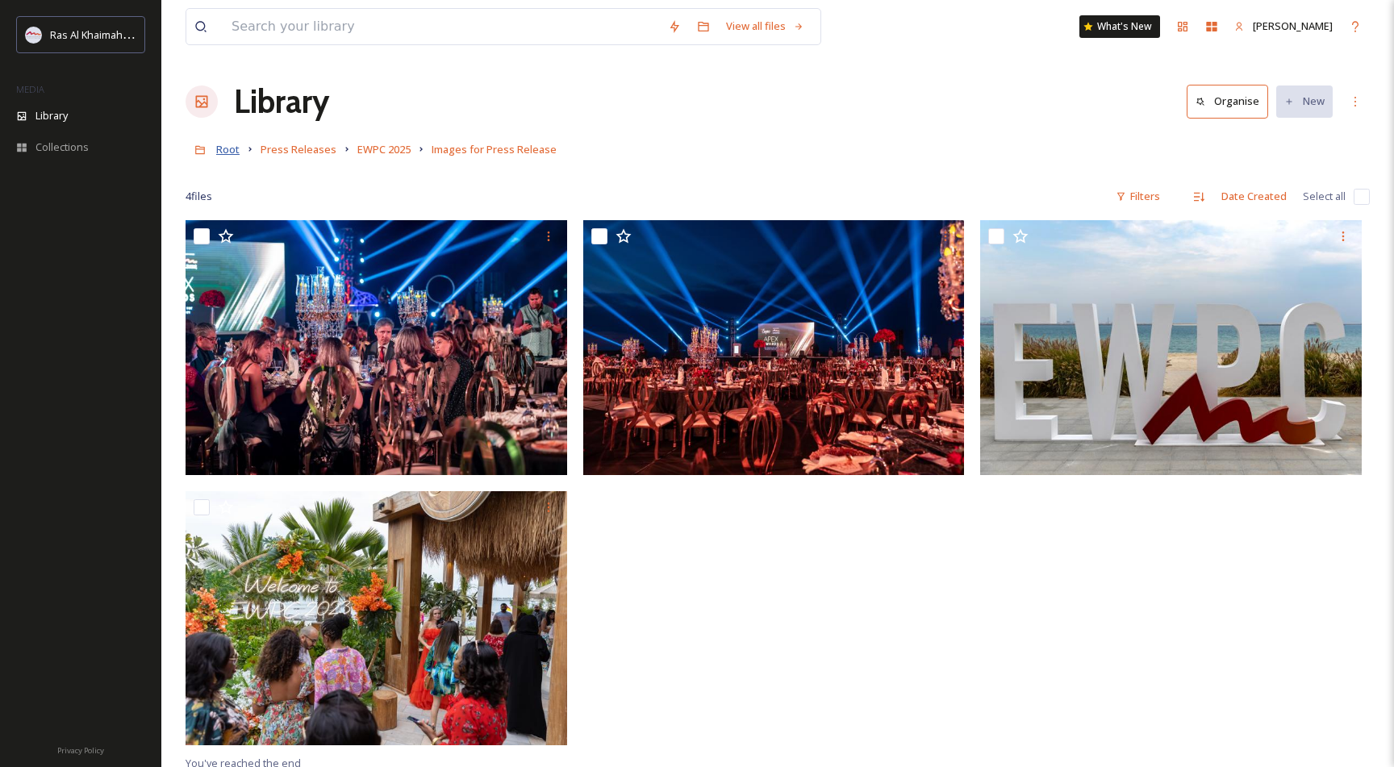
click at [227, 152] on span "Root" at bounding box center [227, 149] width 23 height 15
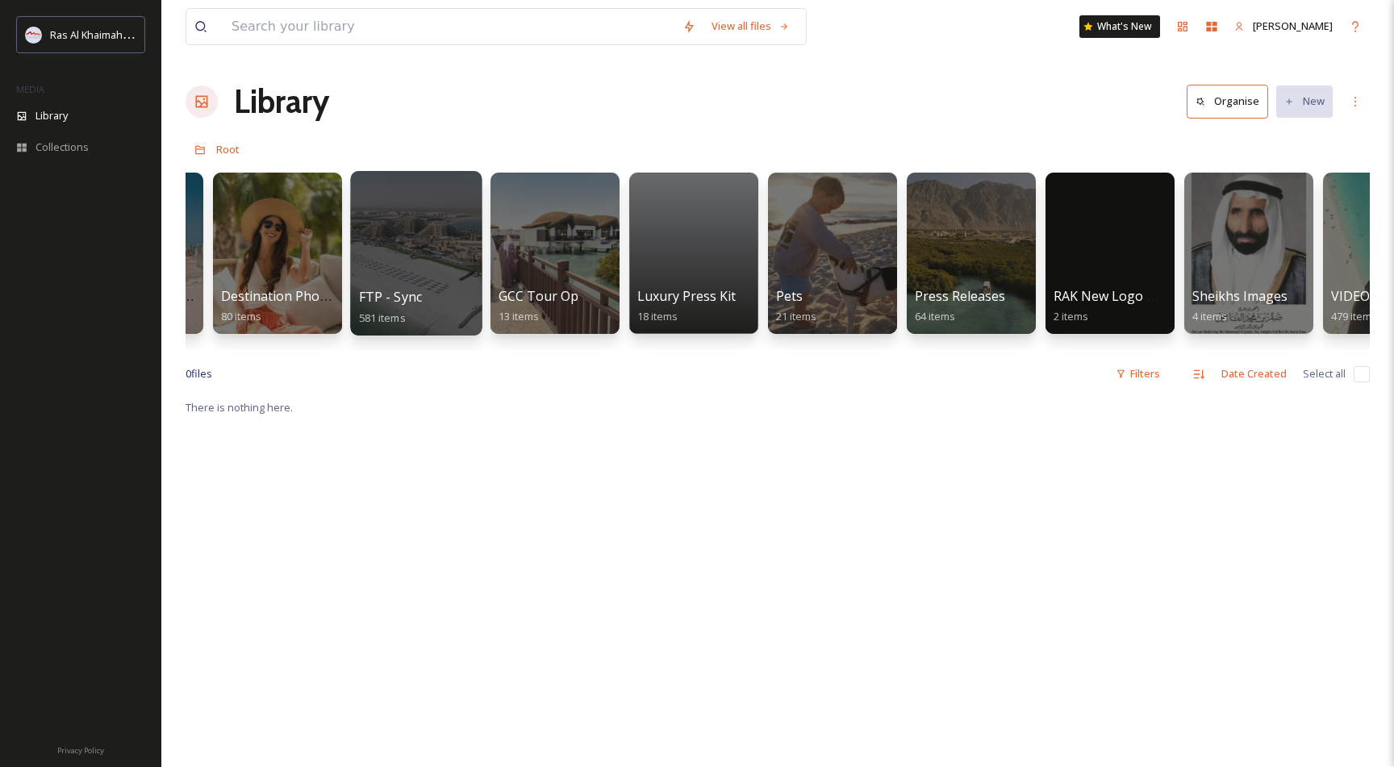
scroll to position [0, 2462]
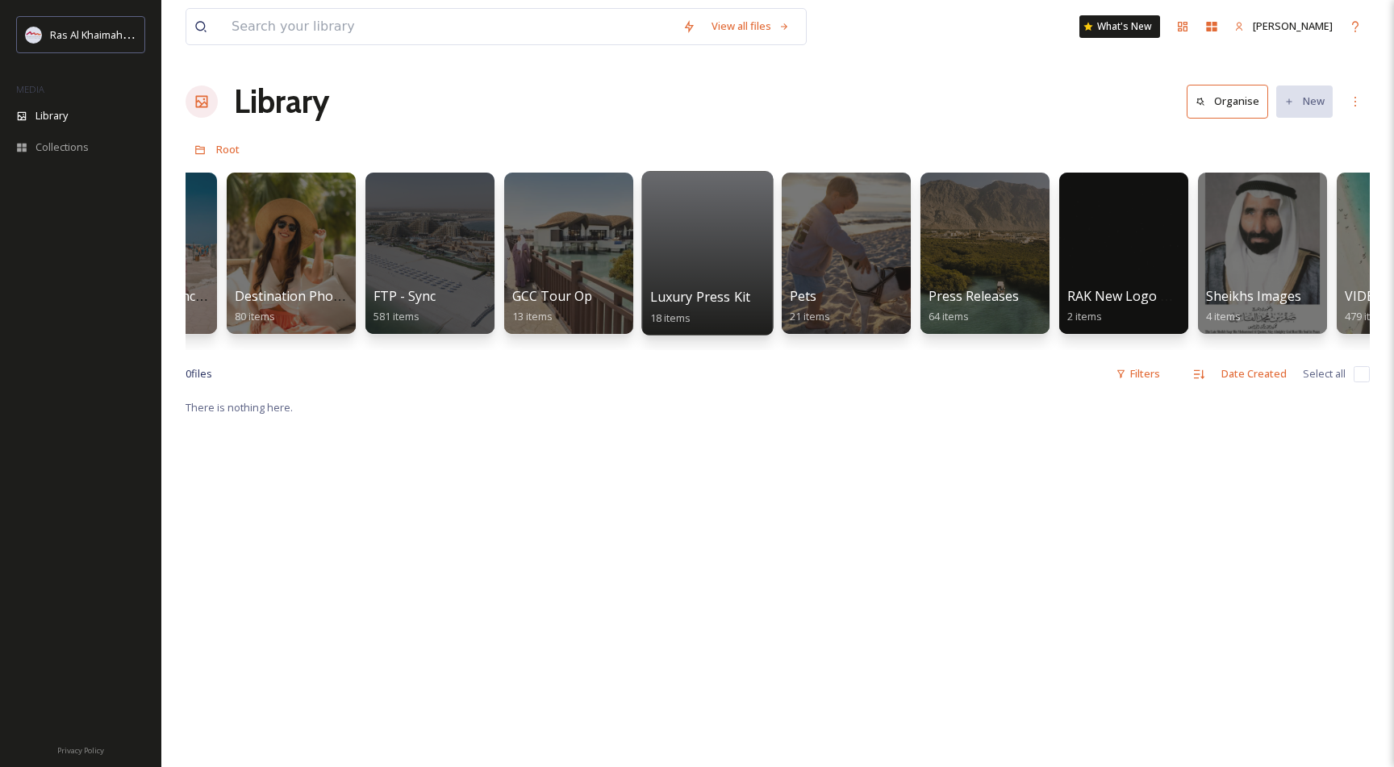
click at [685, 248] on div at bounding box center [707, 253] width 132 height 165
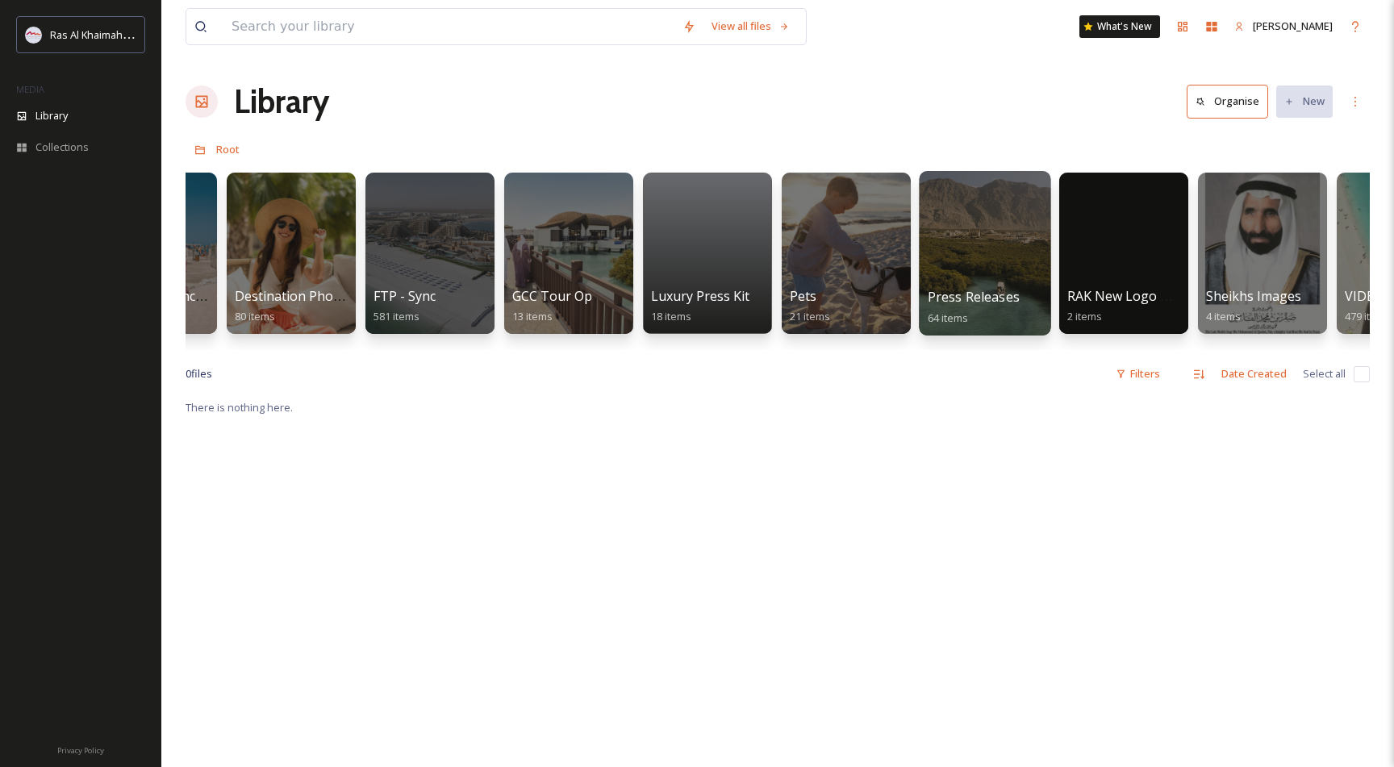
click at [971, 231] on div at bounding box center [985, 253] width 132 height 165
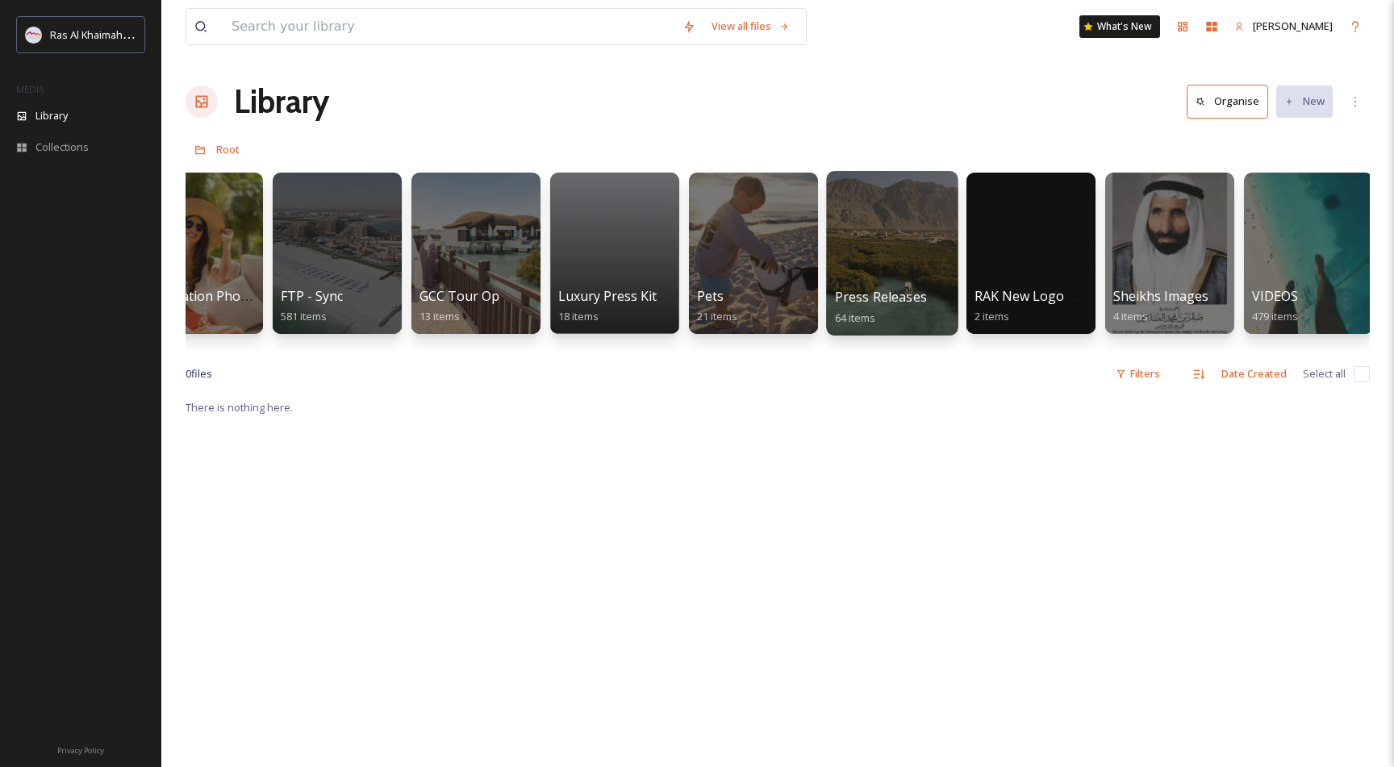
scroll to position [0, 2562]
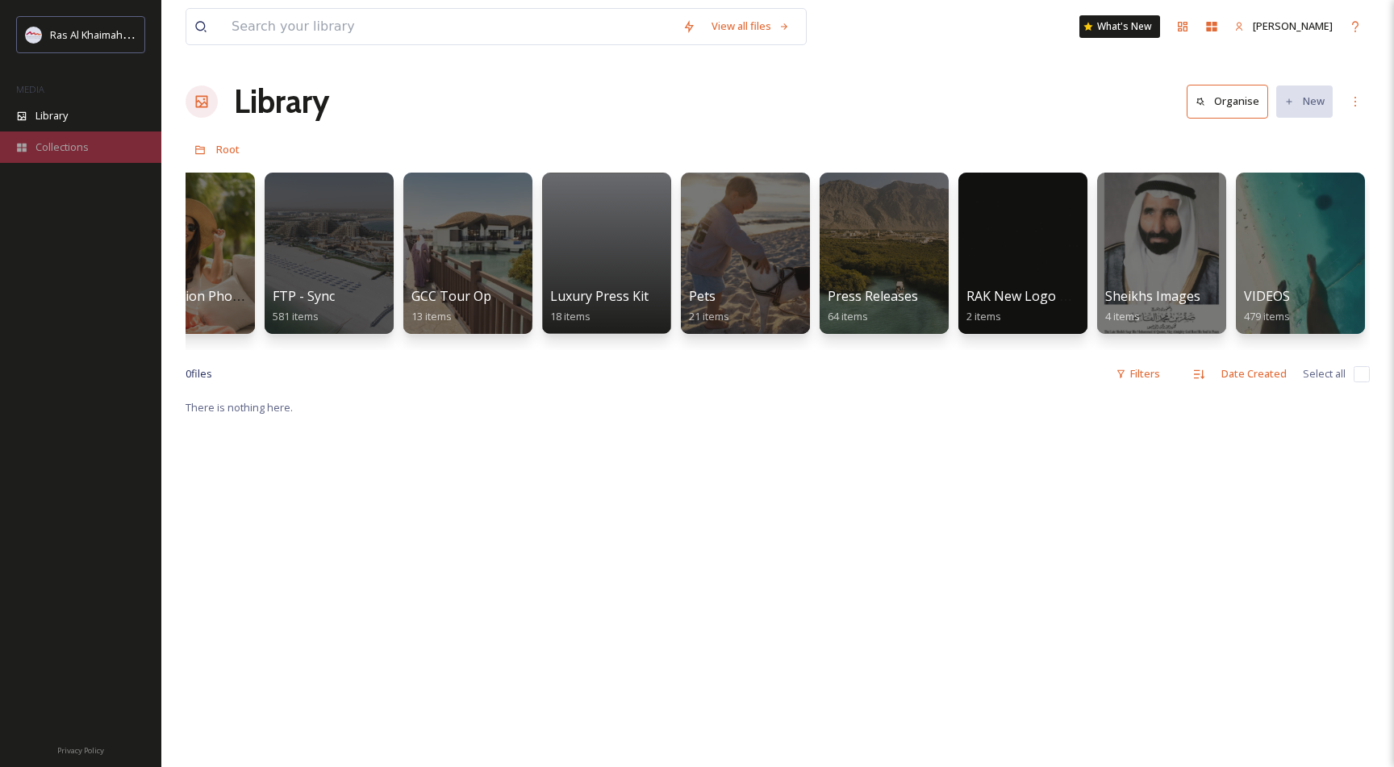
click at [59, 144] on span "Collections" at bounding box center [61, 147] width 53 height 15
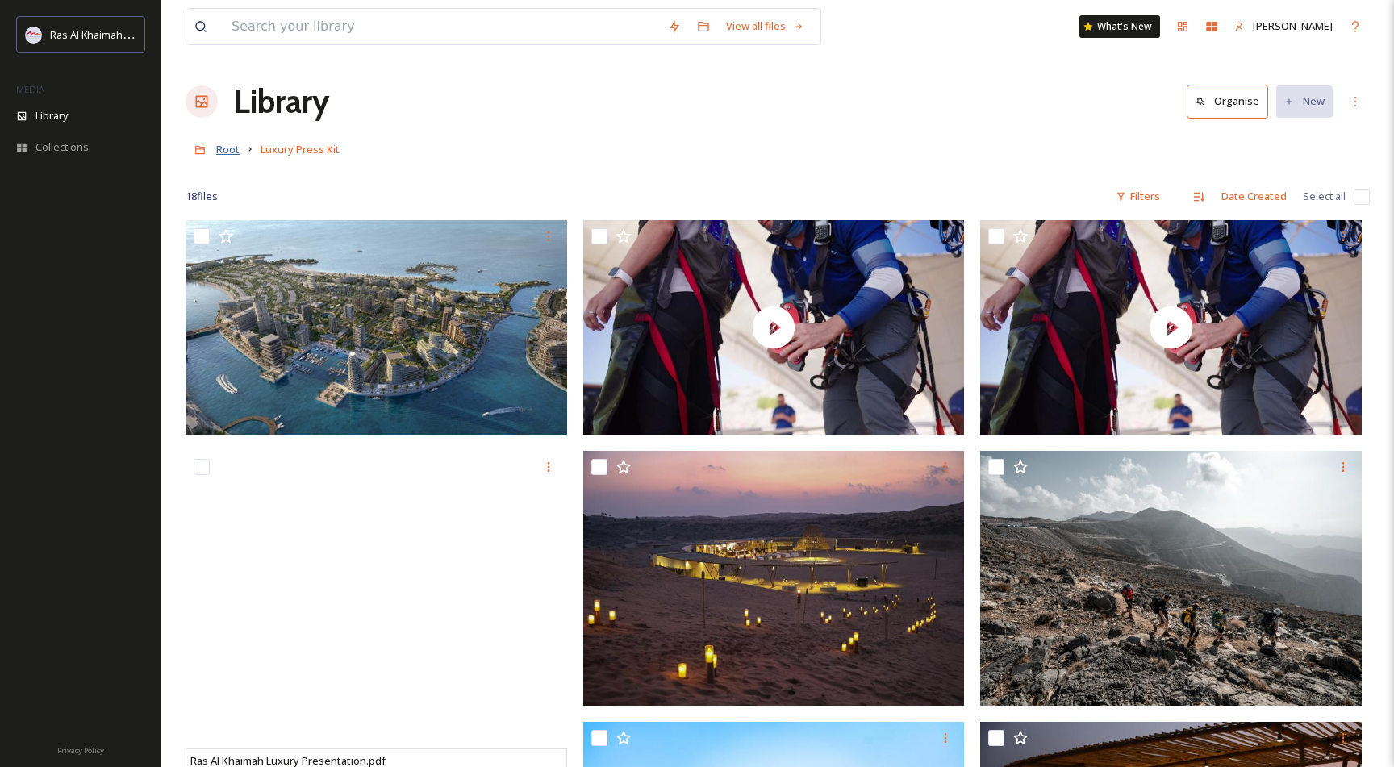
click at [226, 149] on span "Root" at bounding box center [227, 149] width 23 height 15
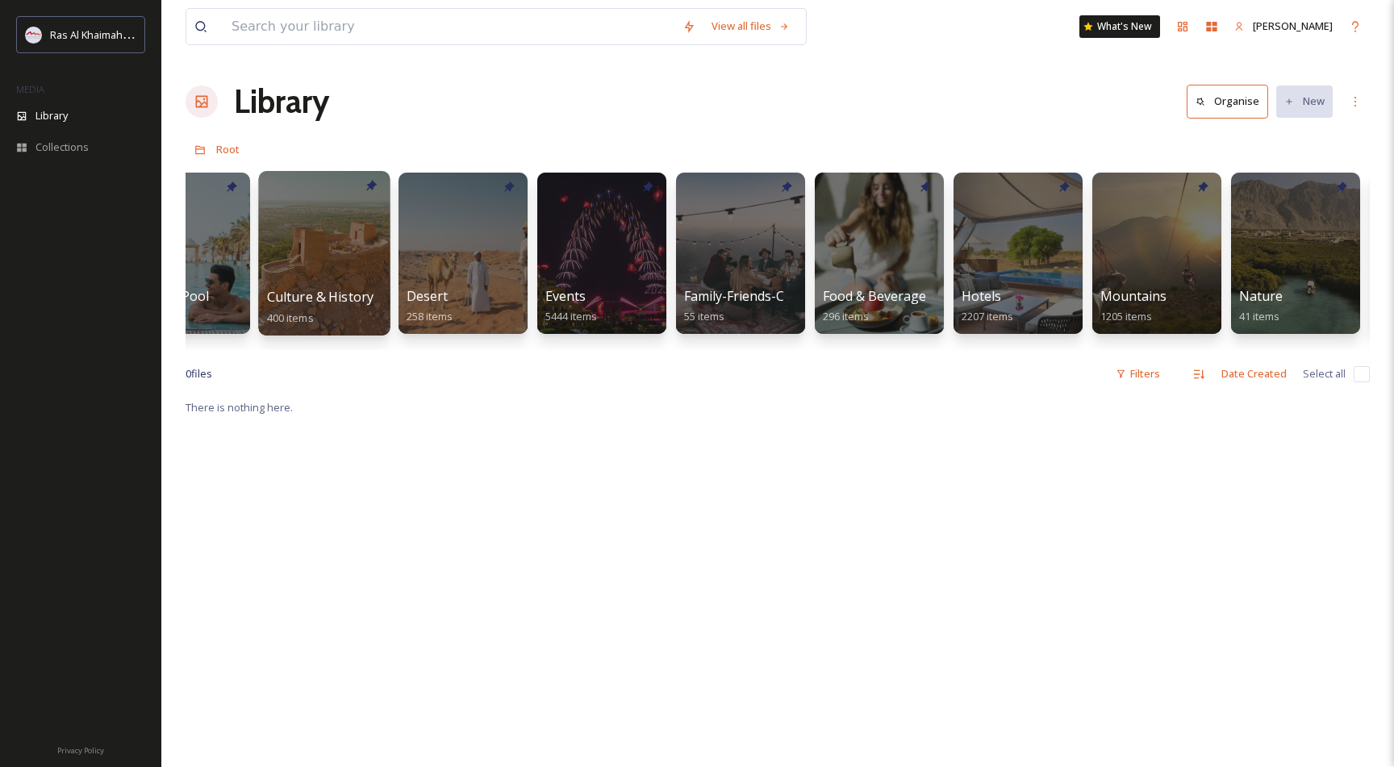
scroll to position [0, 212]
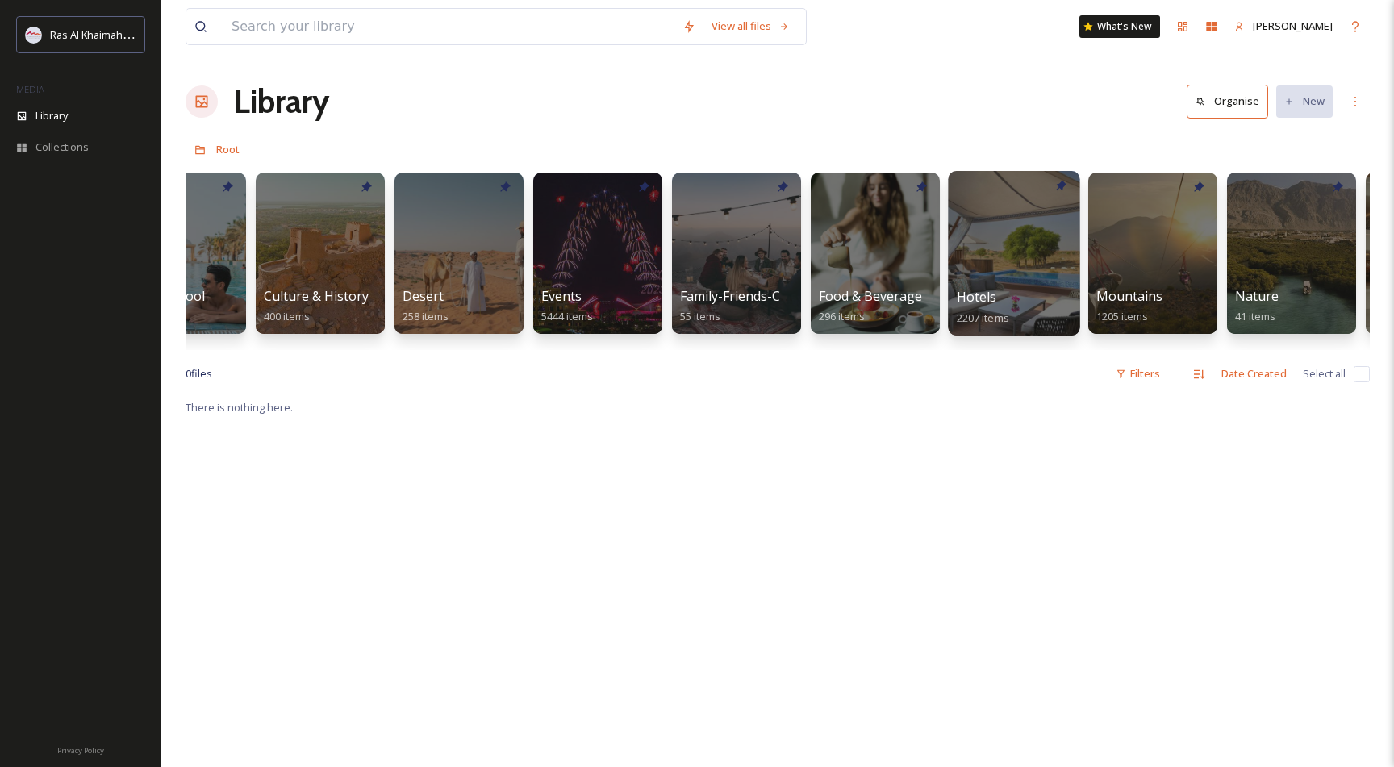
click at [985, 244] on div at bounding box center [1014, 253] width 132 height 165
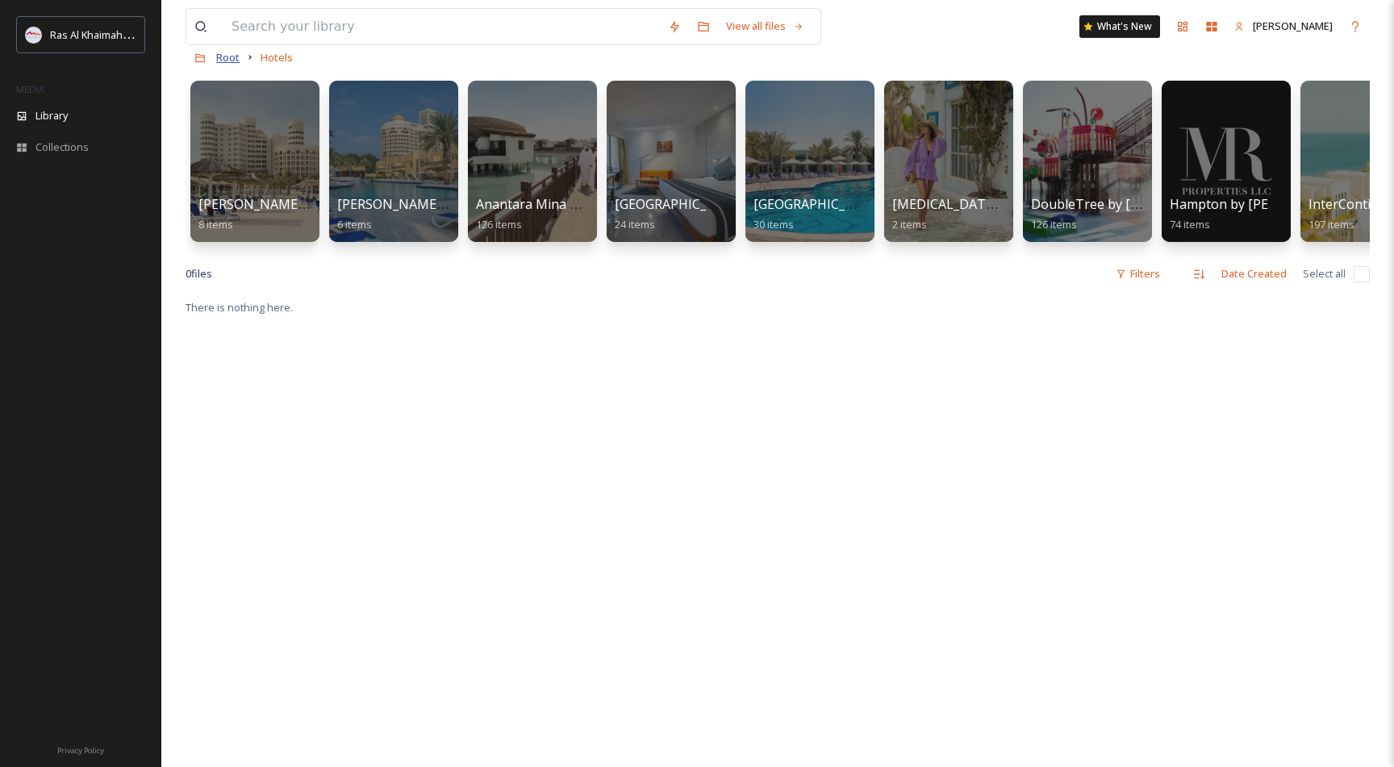
click at [225, 59] on span "Root" at bounding box center [227, 57] width 23 height 15
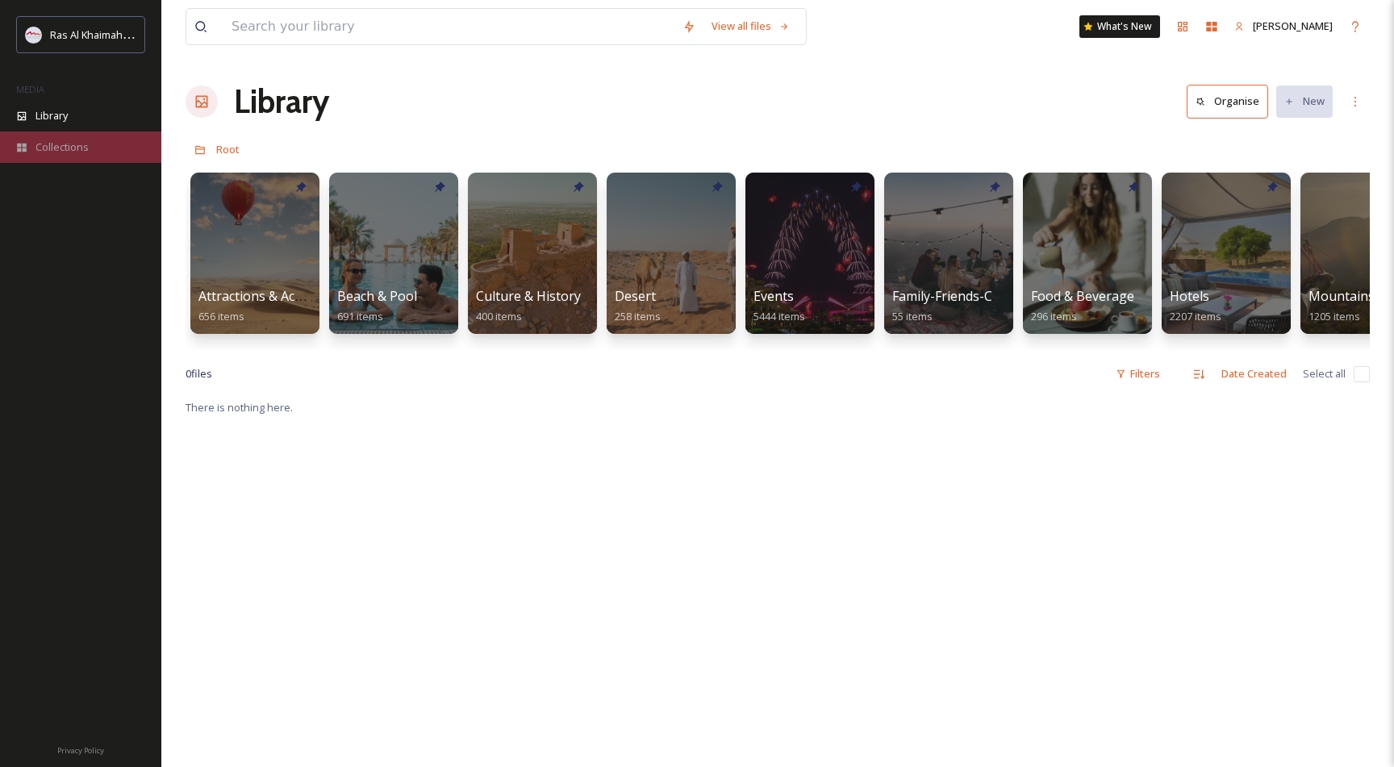
click at [102, 144] on div "Collections" at bounding box center [80, 147] width 161 height 31
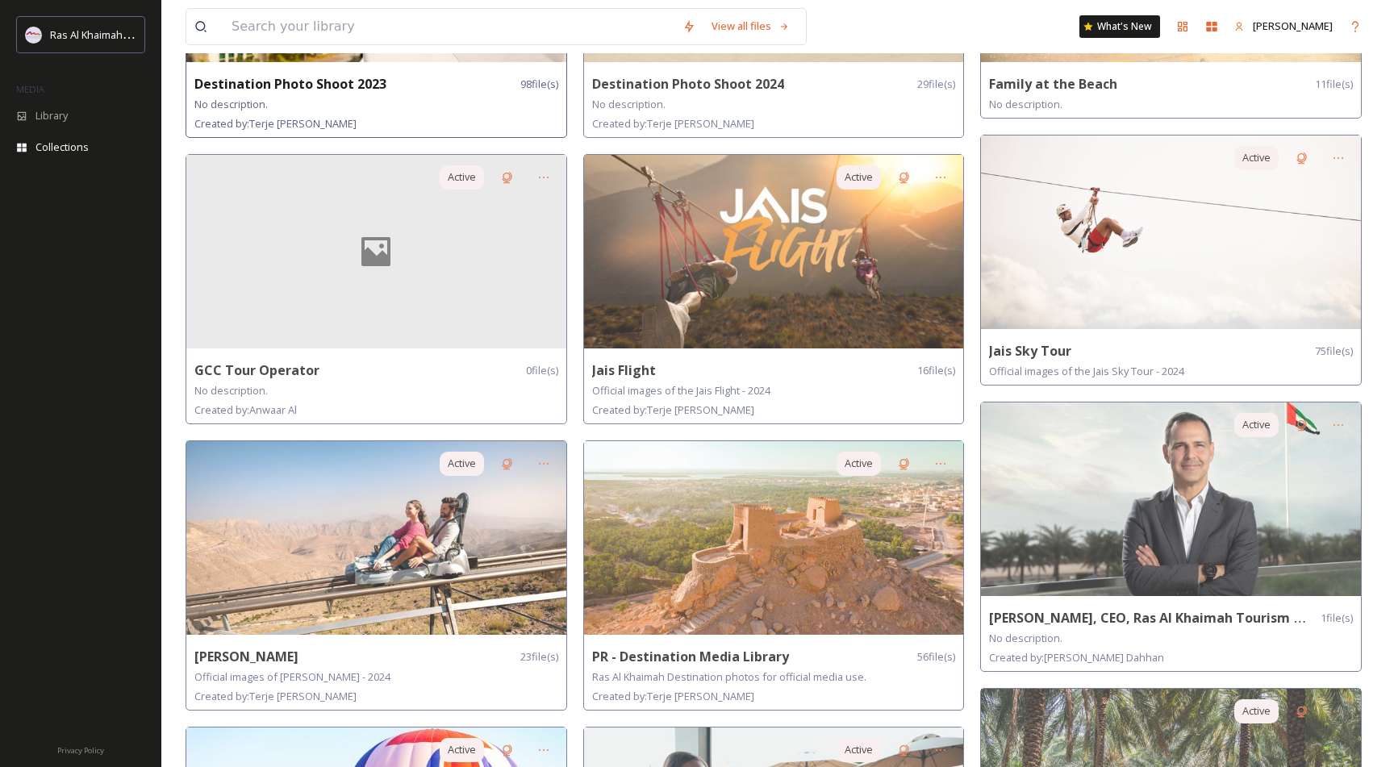
scroll to position [620, 0]
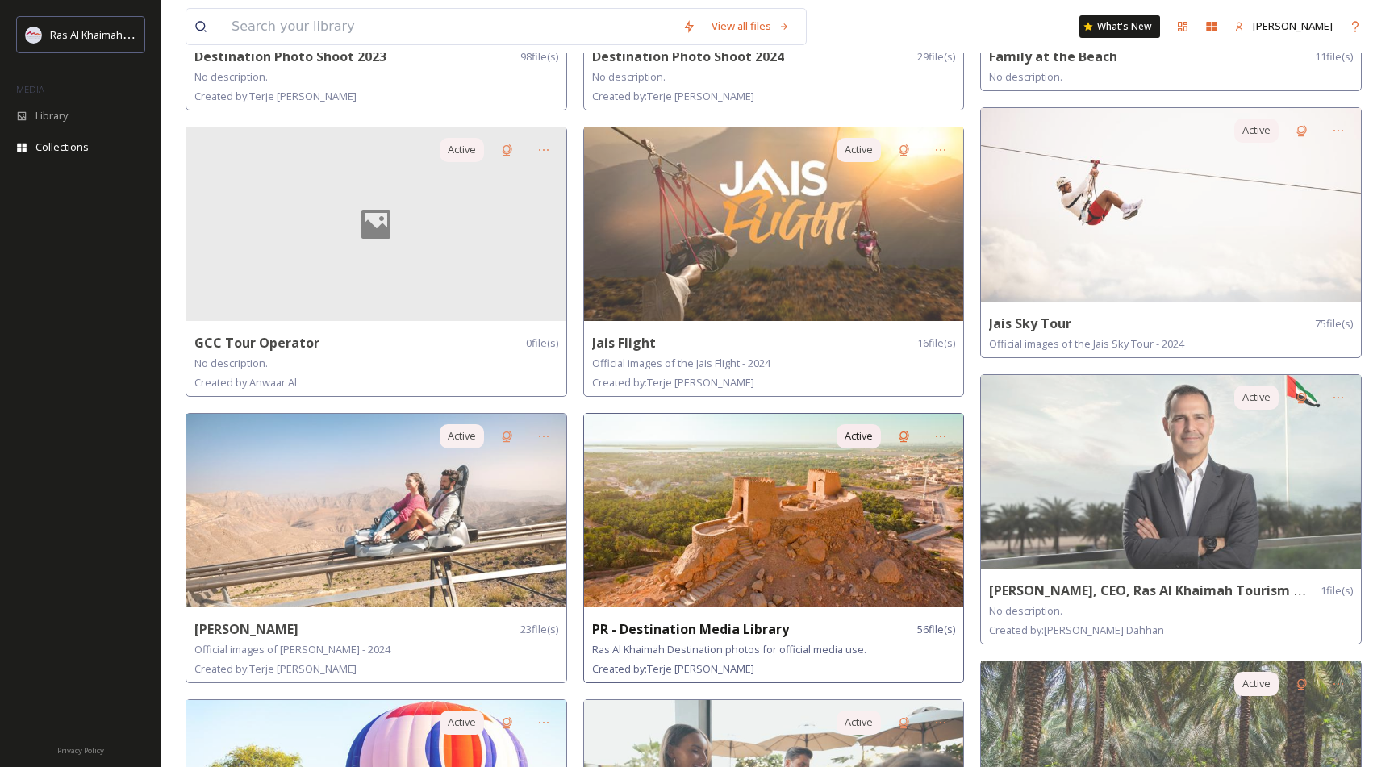
click at [779, 534] on img at bounding box center [774, 511] width 380 height 194
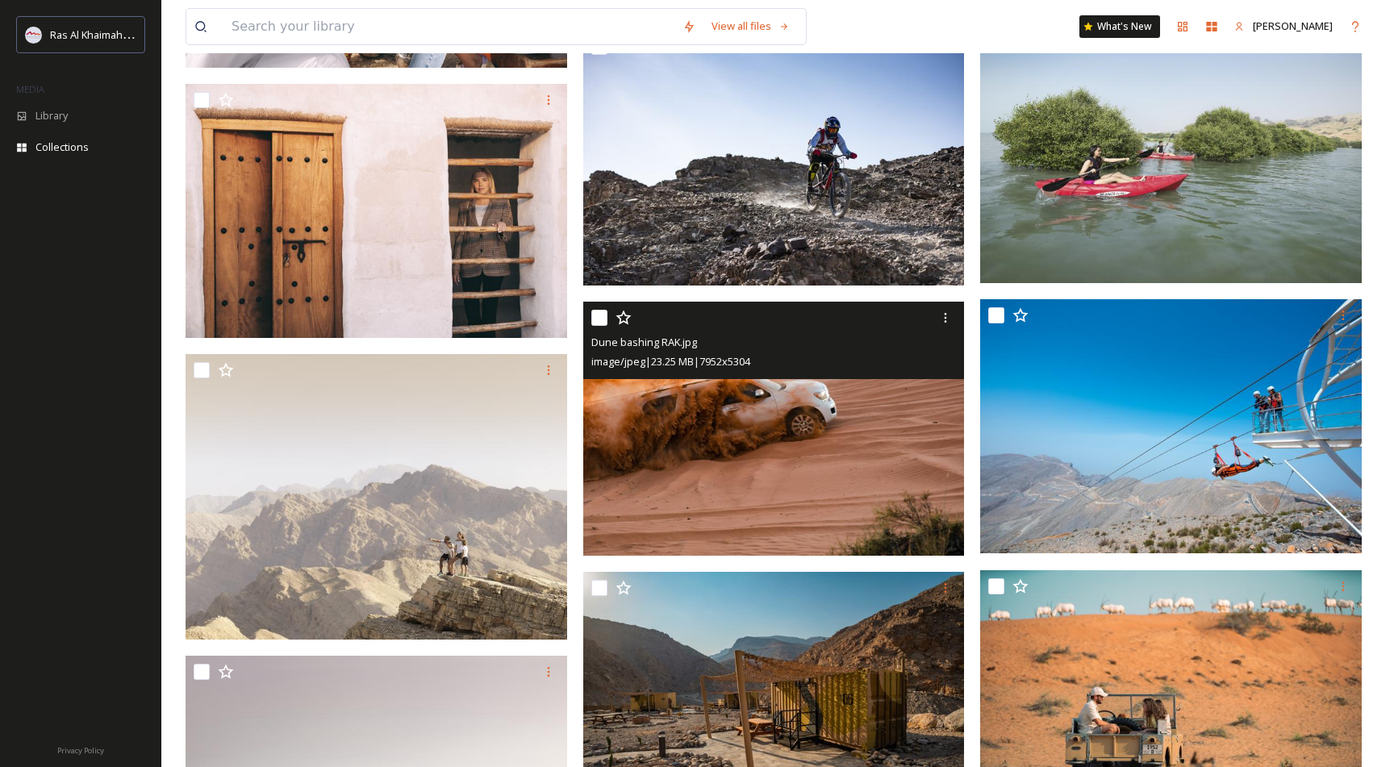
scroll to position [3472, 0]
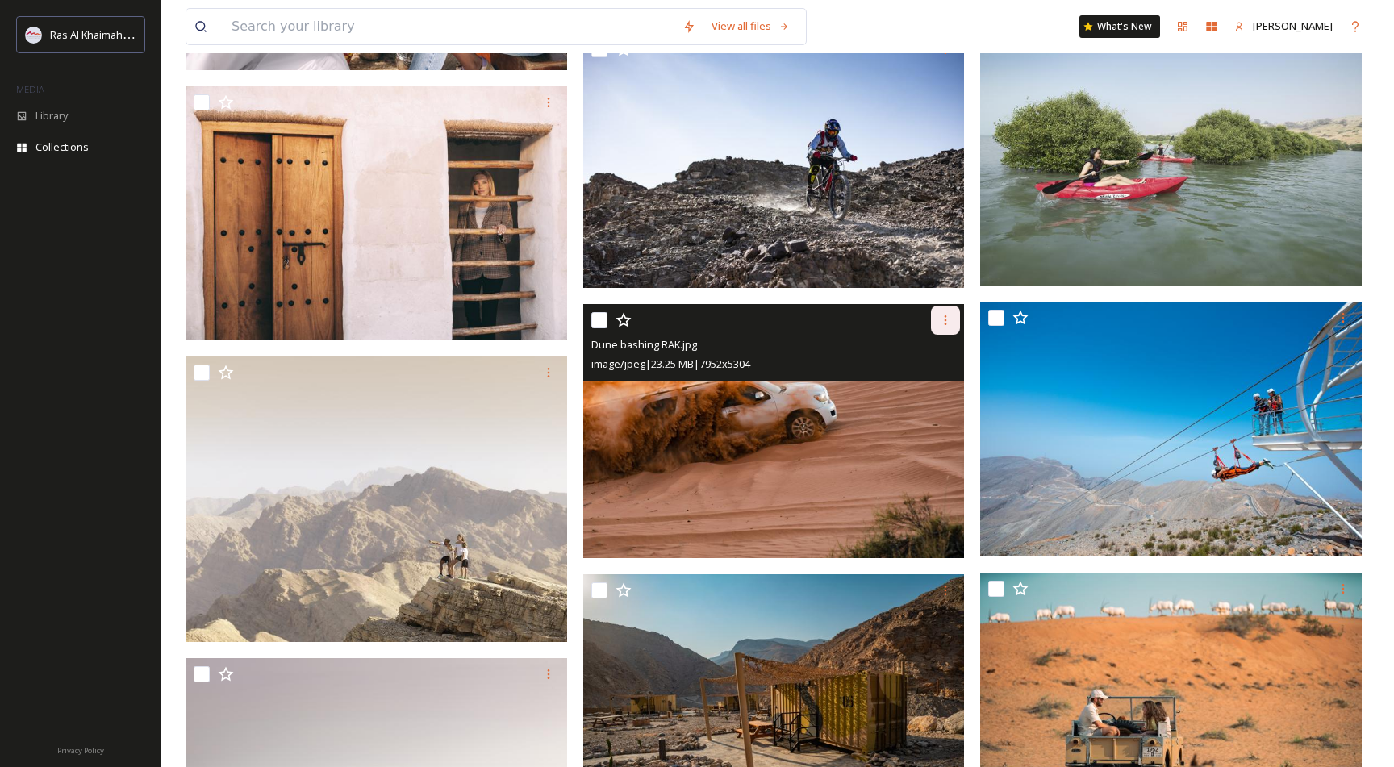
click at [946, 317] on icon at bounding box center [945, 320] width 13 height 13
click at [927, 382] on span "Download" at bounding box center [926, 386] width 49 height 15
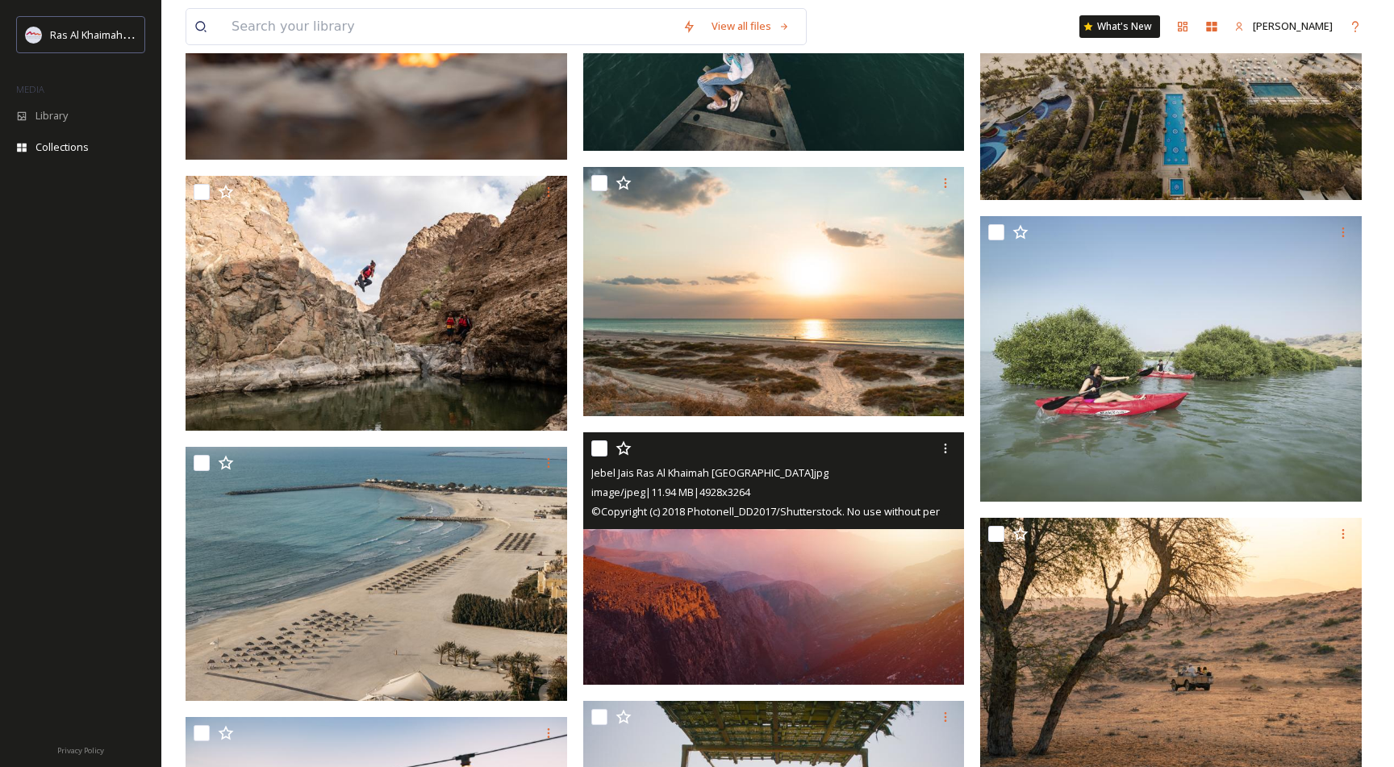
scroll to position [906, 0]
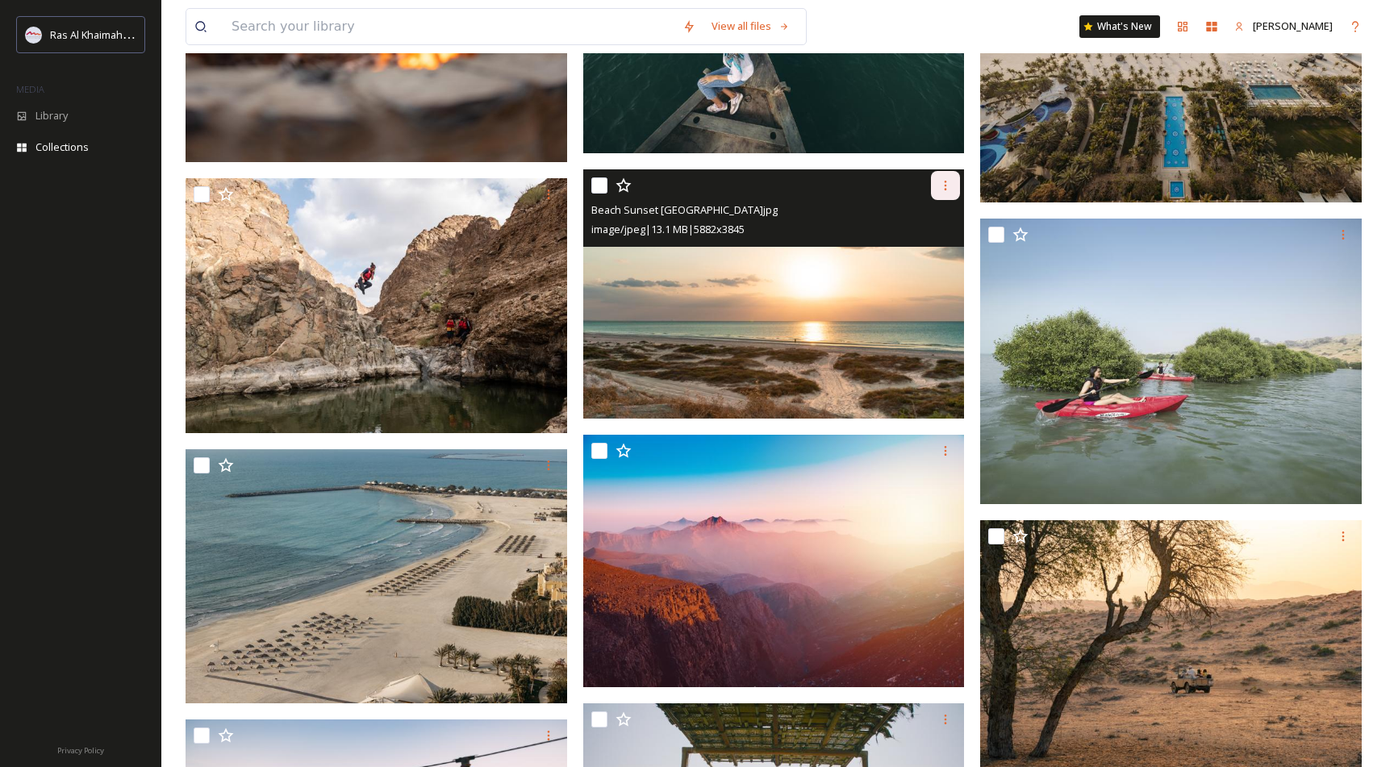
click at [947, 183] on icon at bounding box center [945, 185] width 13 height 13
click at [925, 248] on span "Download" at bounding box center [926, 251] width 49 height 15
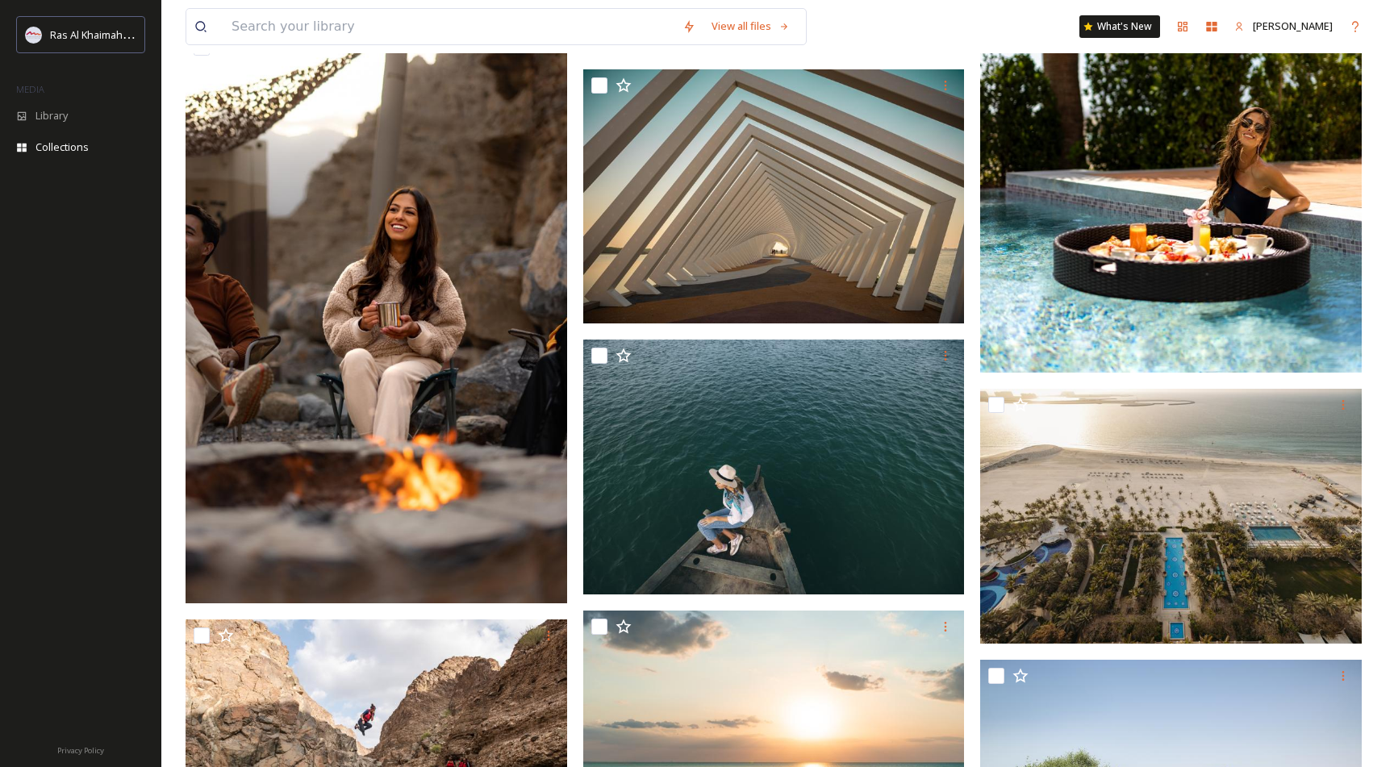
scroll to position [0, 0]
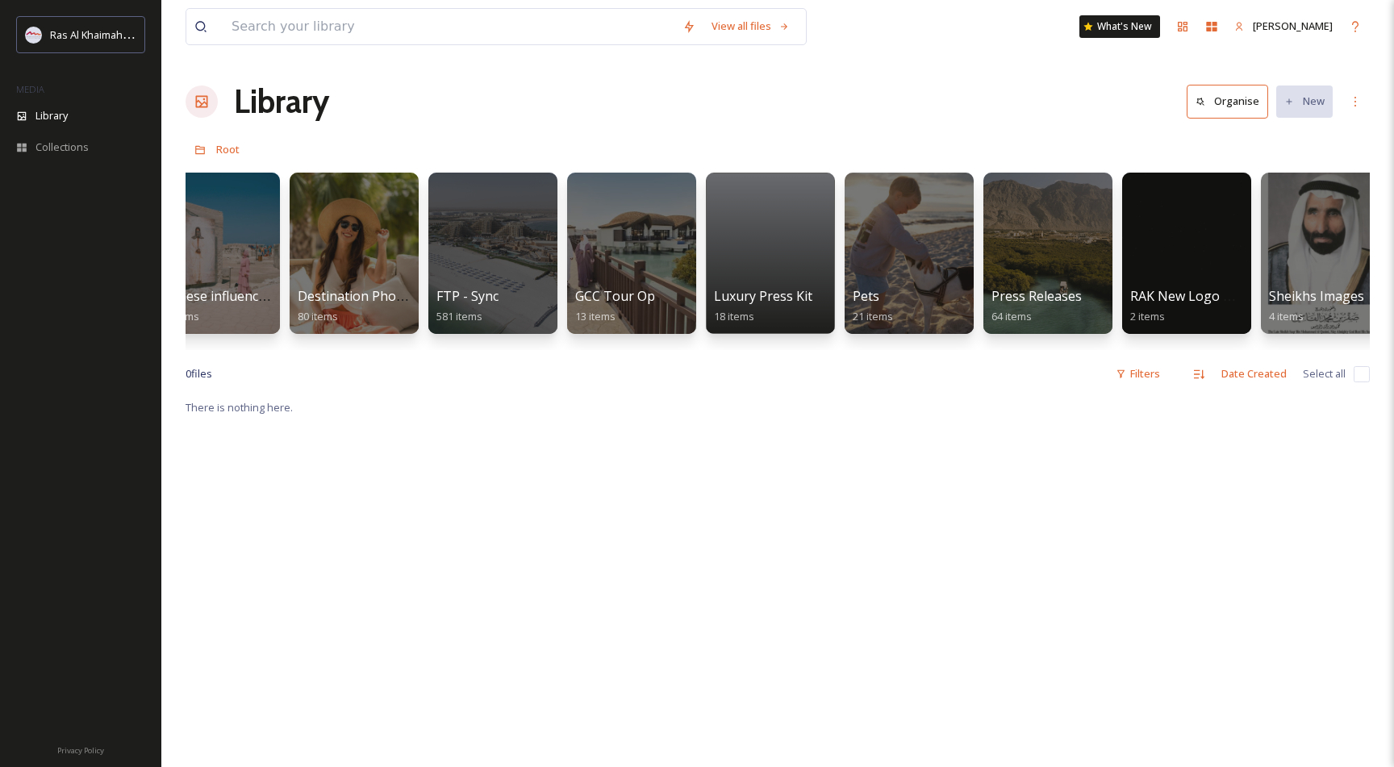
scroll to position [0, 2397]
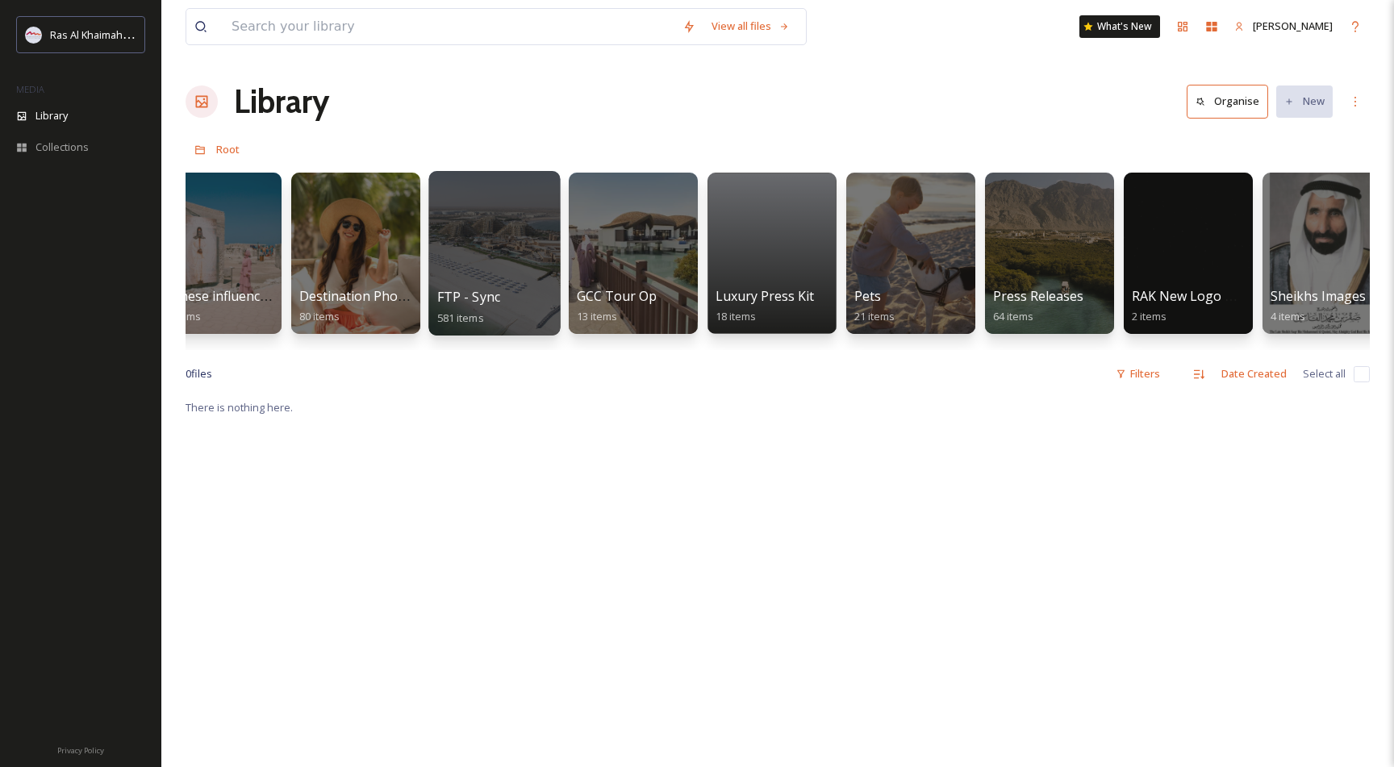
click at [491, 244] on div at bounding box center [494, 253] width 132 height 165
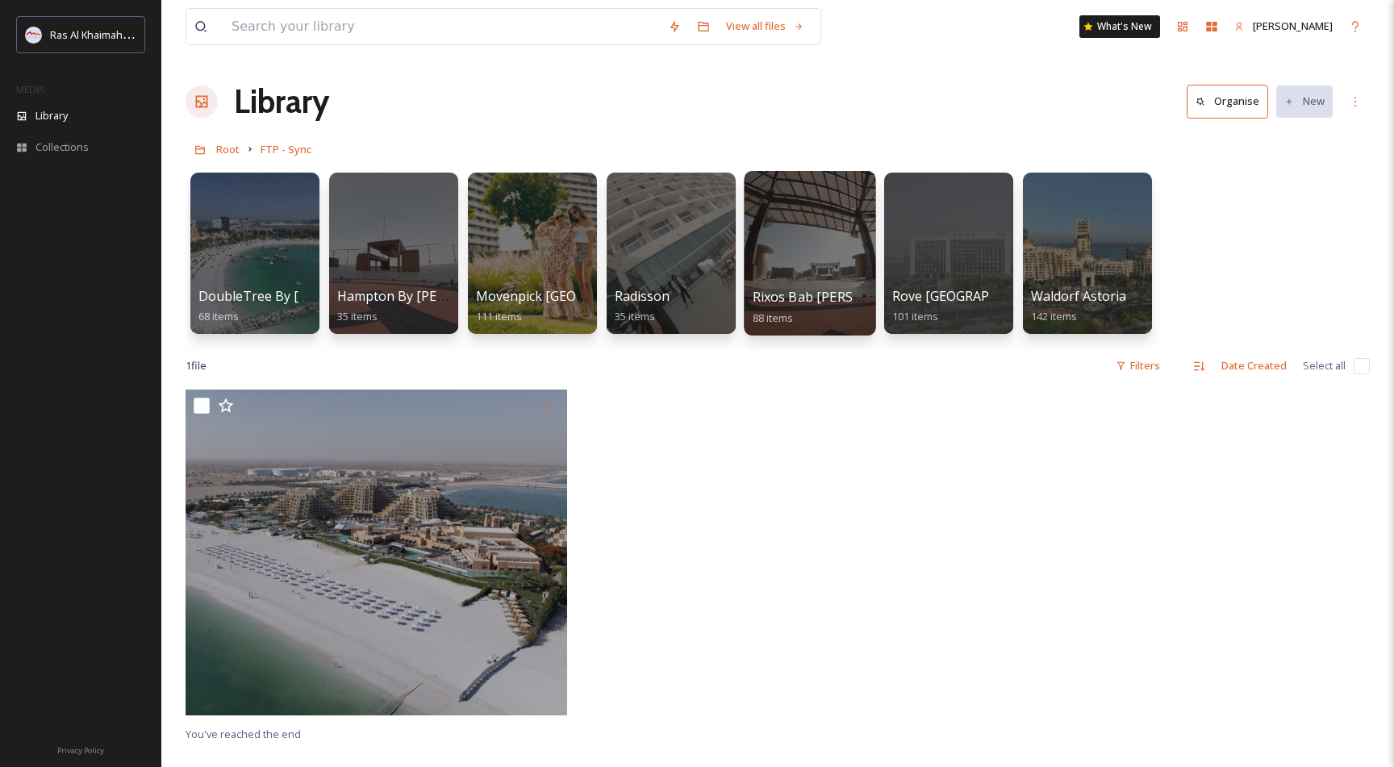
click at [774, 253] on div at bounding box center [810, 253] width 132 height 165
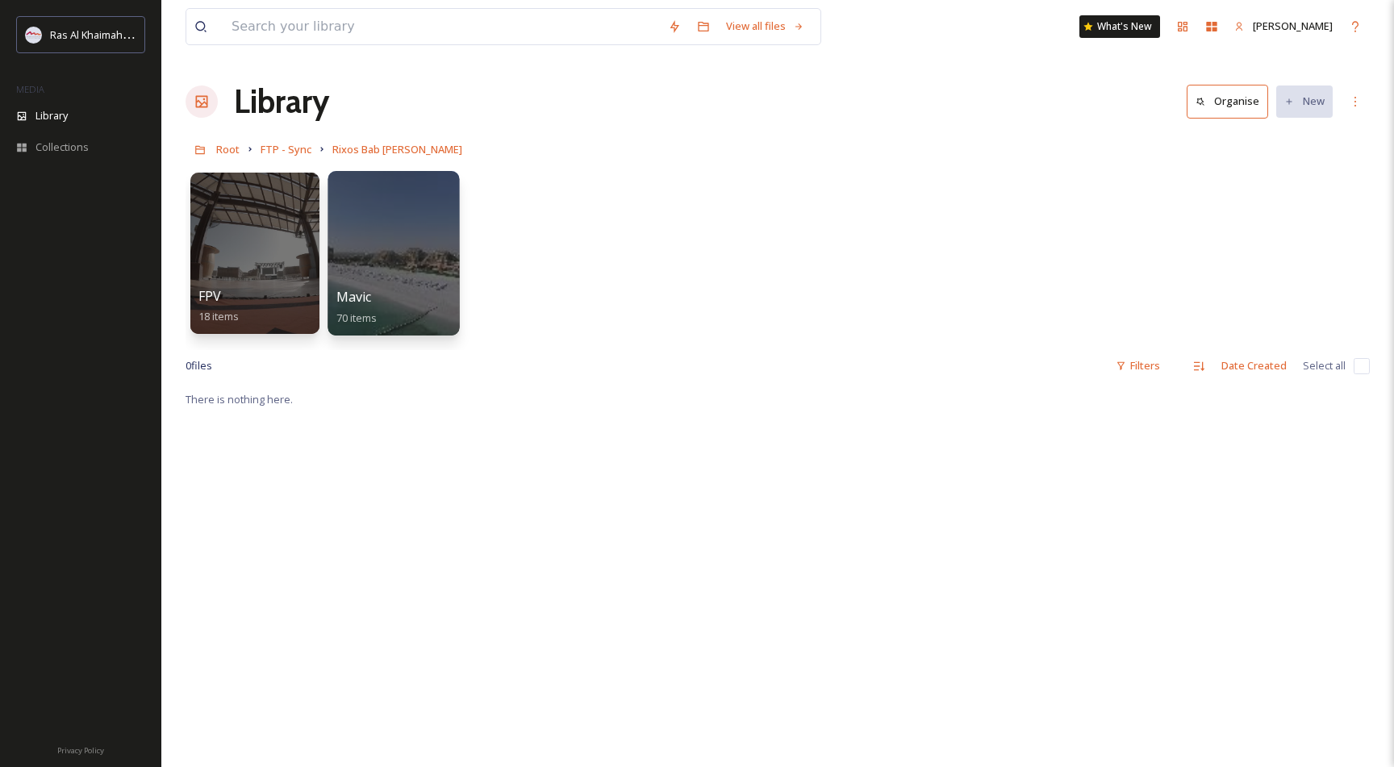
click at [396, 244] on div at bounding box center [394, 253] width 132 height 165
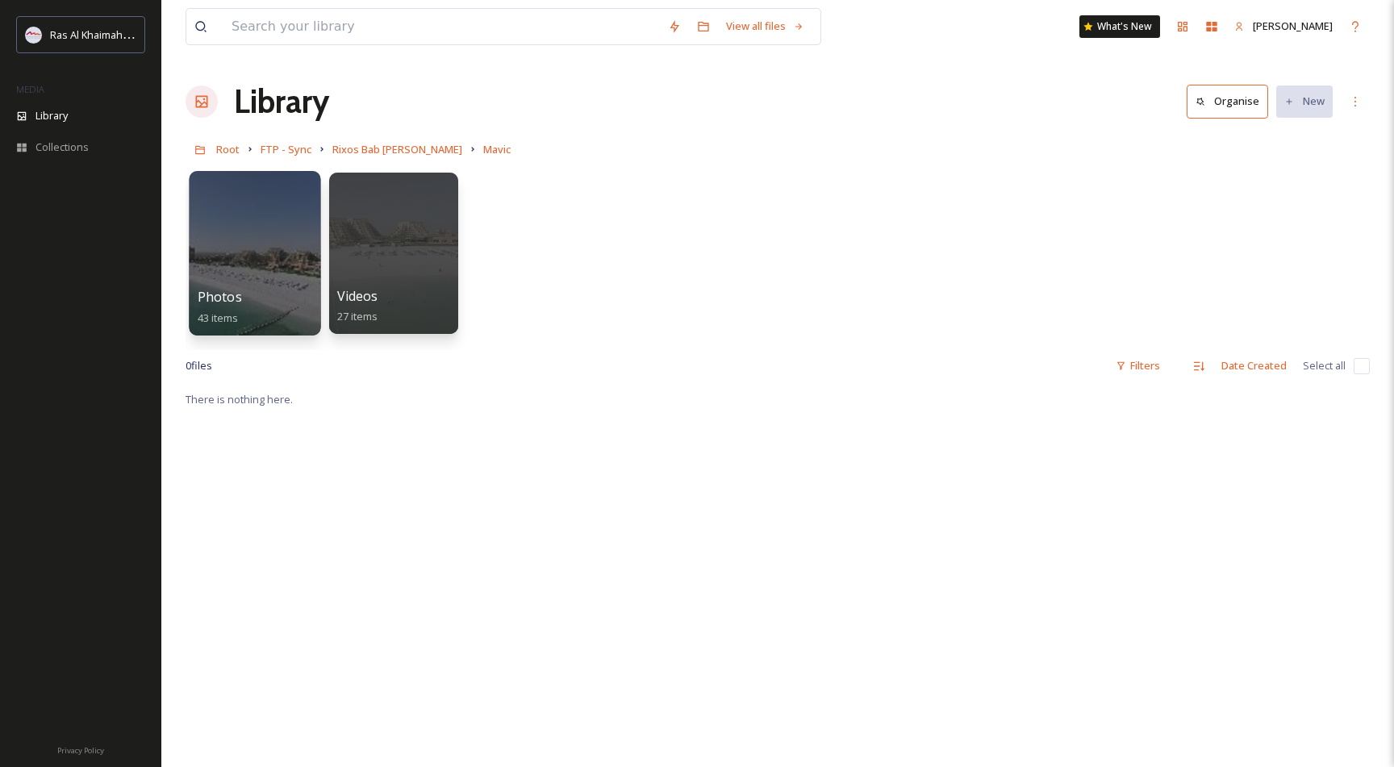
click at [219, 215] on div at bounding box center [255, 253] width 132 height 165
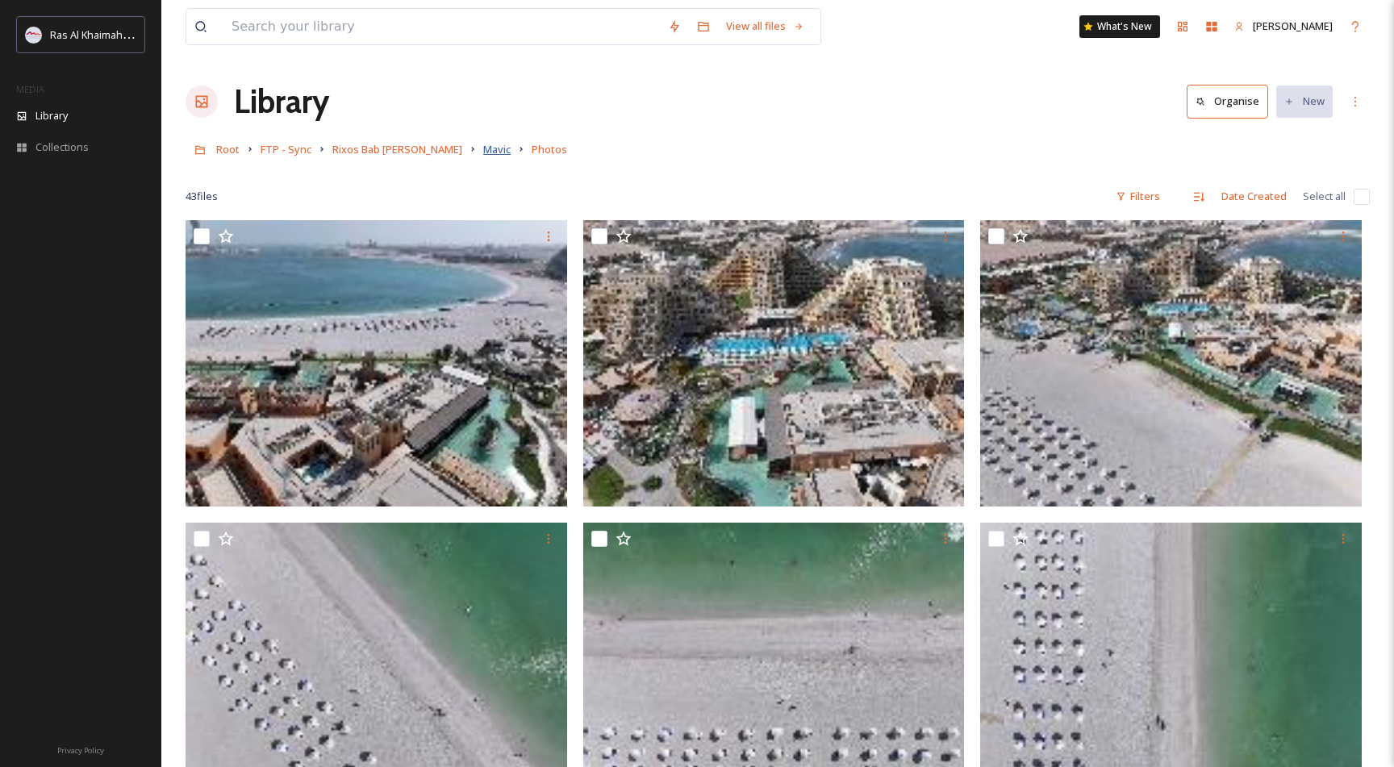
click at [483, 151] on span "Mavic" at bounding box center [496, 149] width 27 height 15
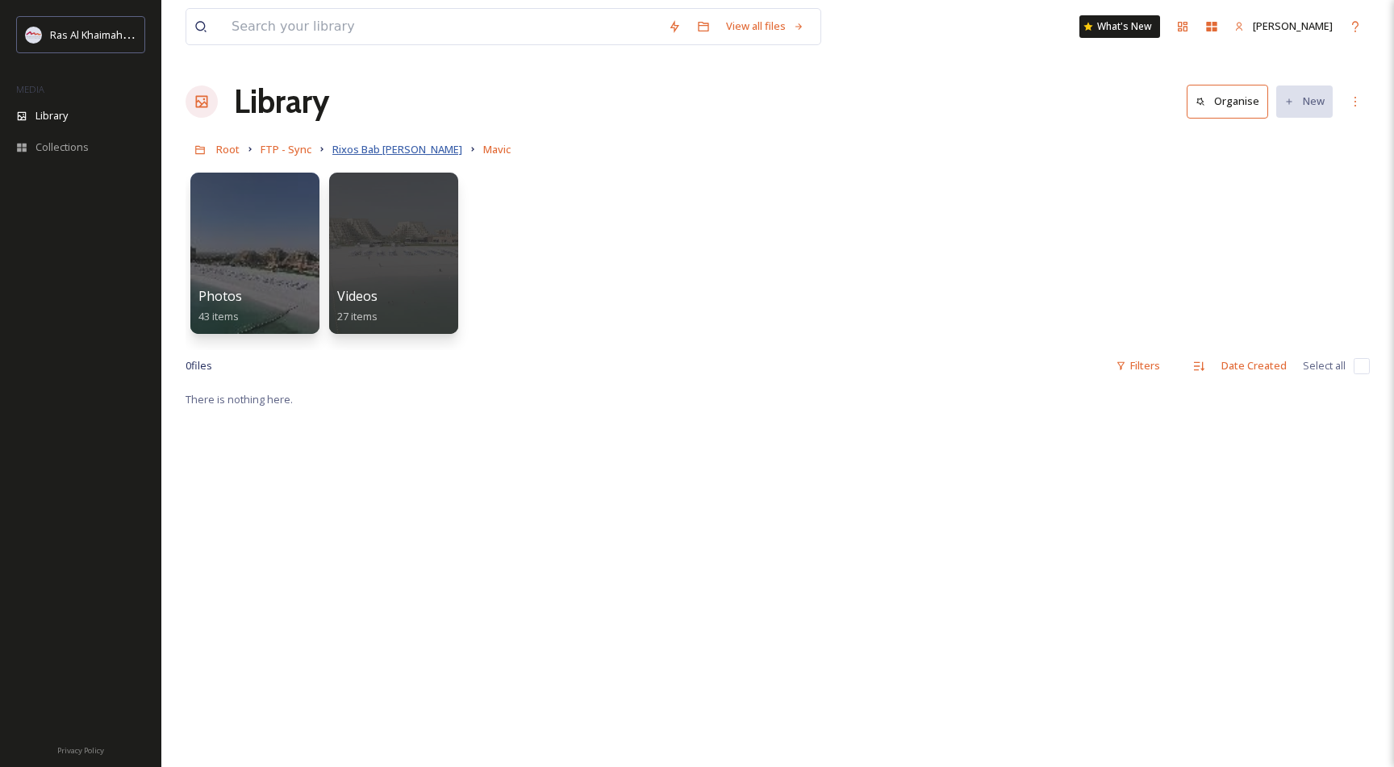
click at [361, 148] on span "Rixos Bab [PERSON_NAME]" at bounding box center [397, 149] width 130 height 15
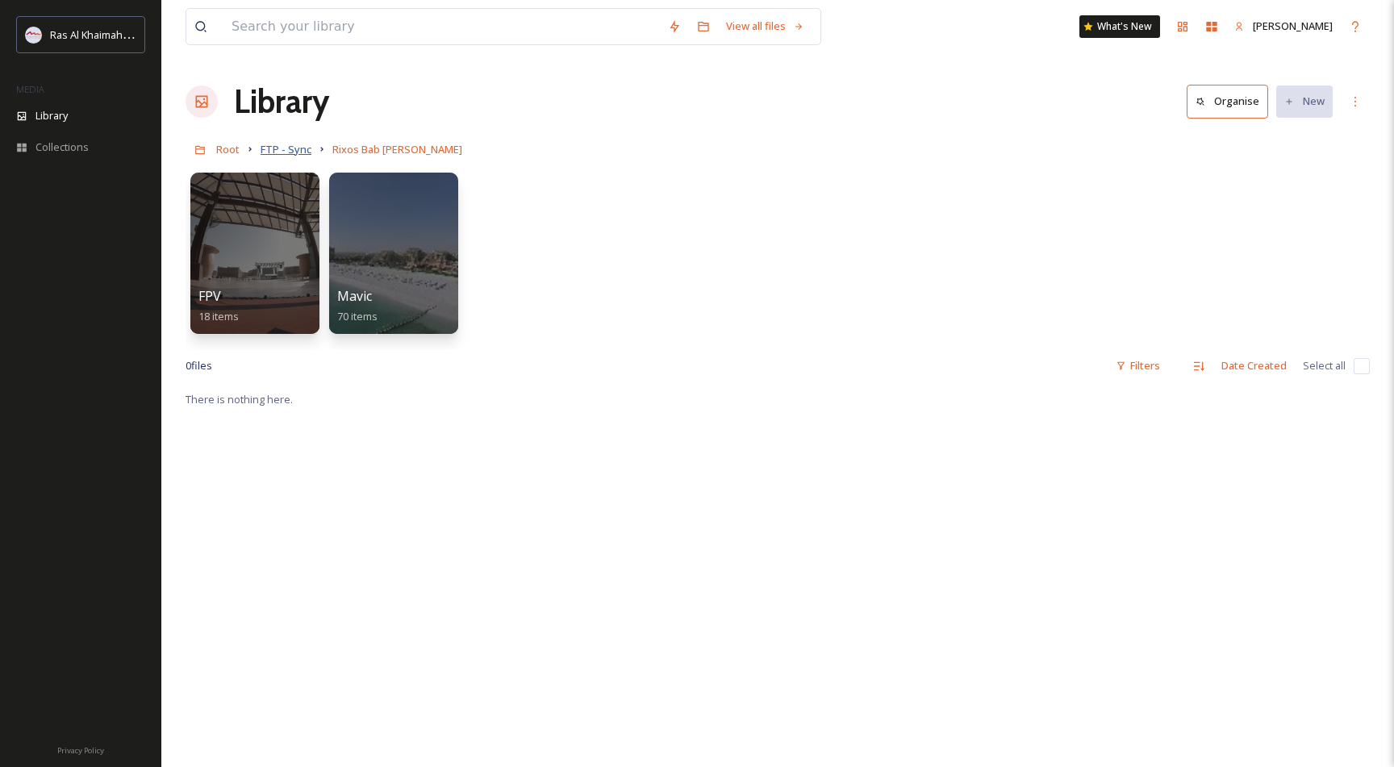
click at [300, 150] on span "FTP - Sync" at bounding box center [286, 149] width 51 height 15
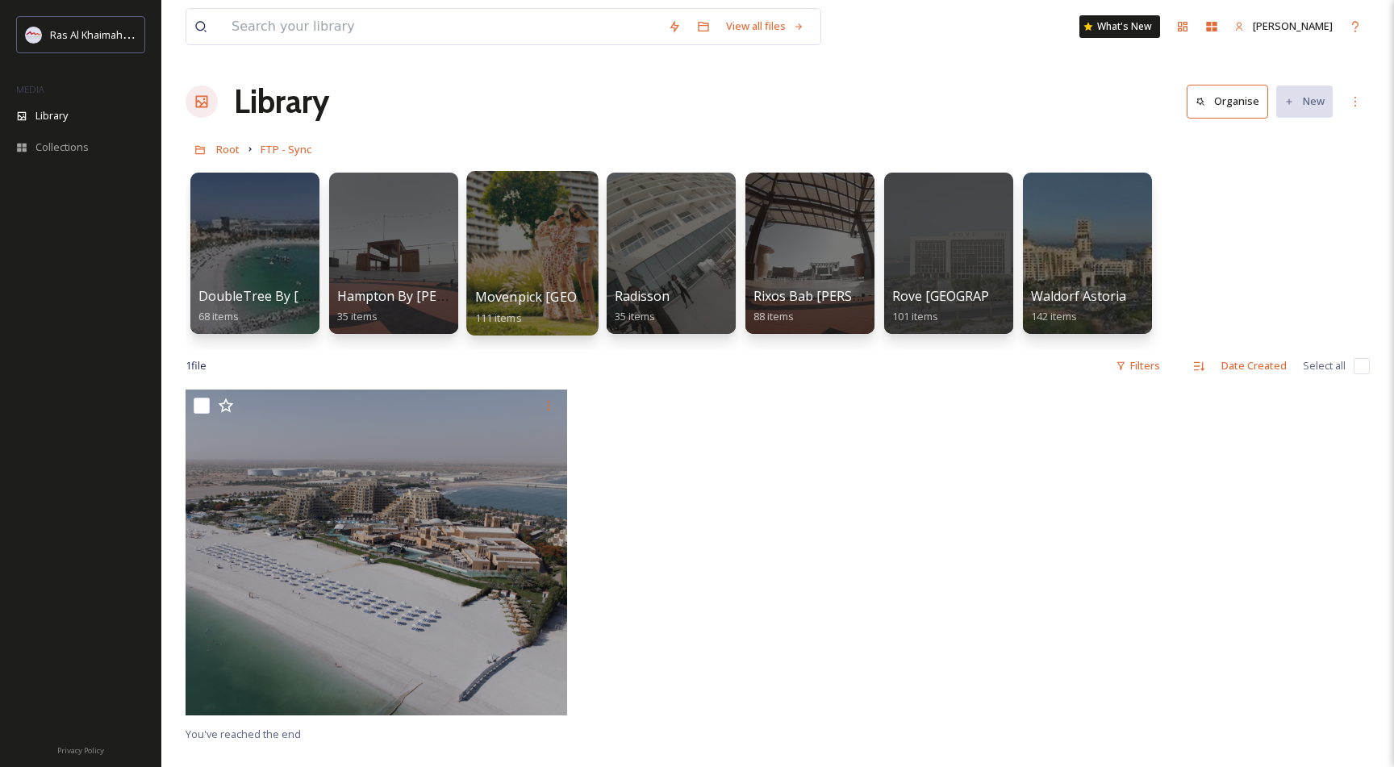
click at [499, 241] on div at bounding box center [532, 253] width 132 height 165
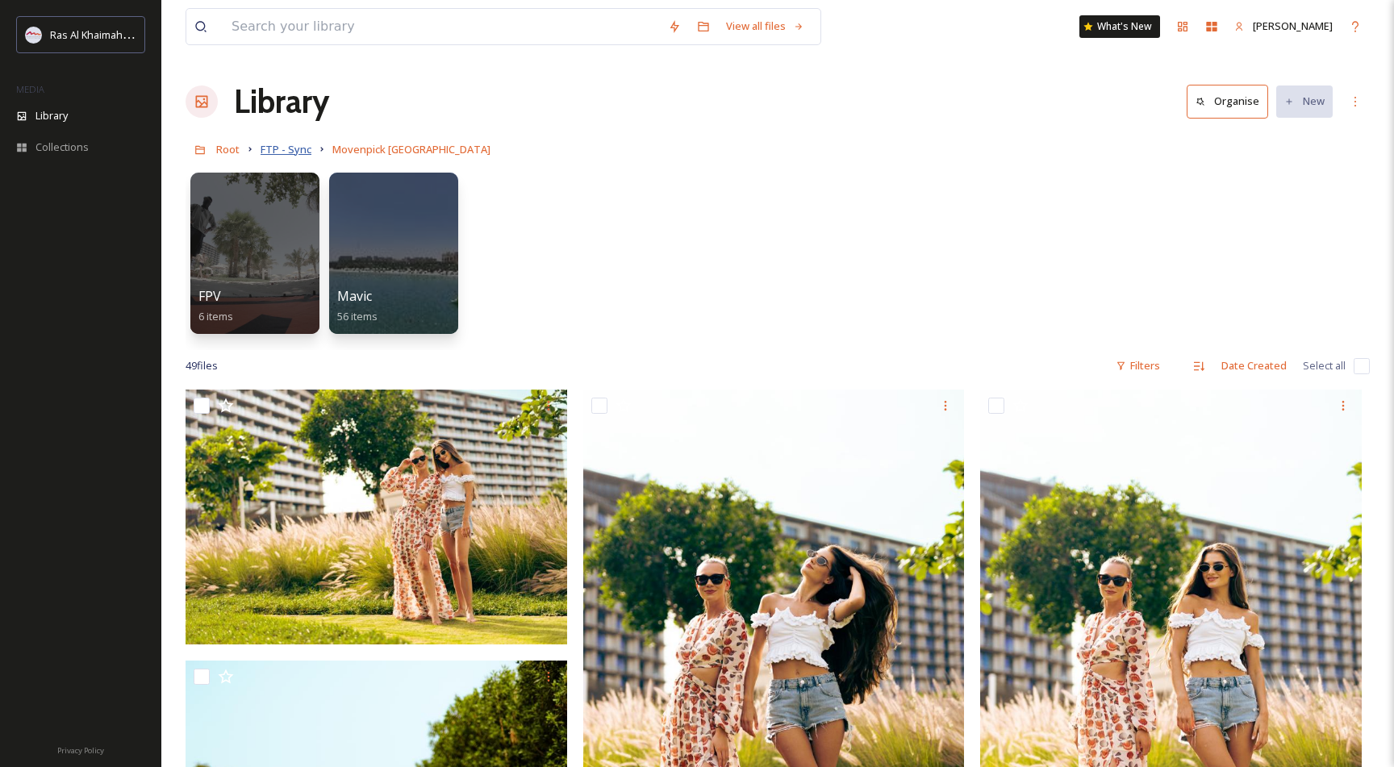
click at [290, 148] on span "FTP - Sync" at bounding box center [286, 149] width 51 height 15
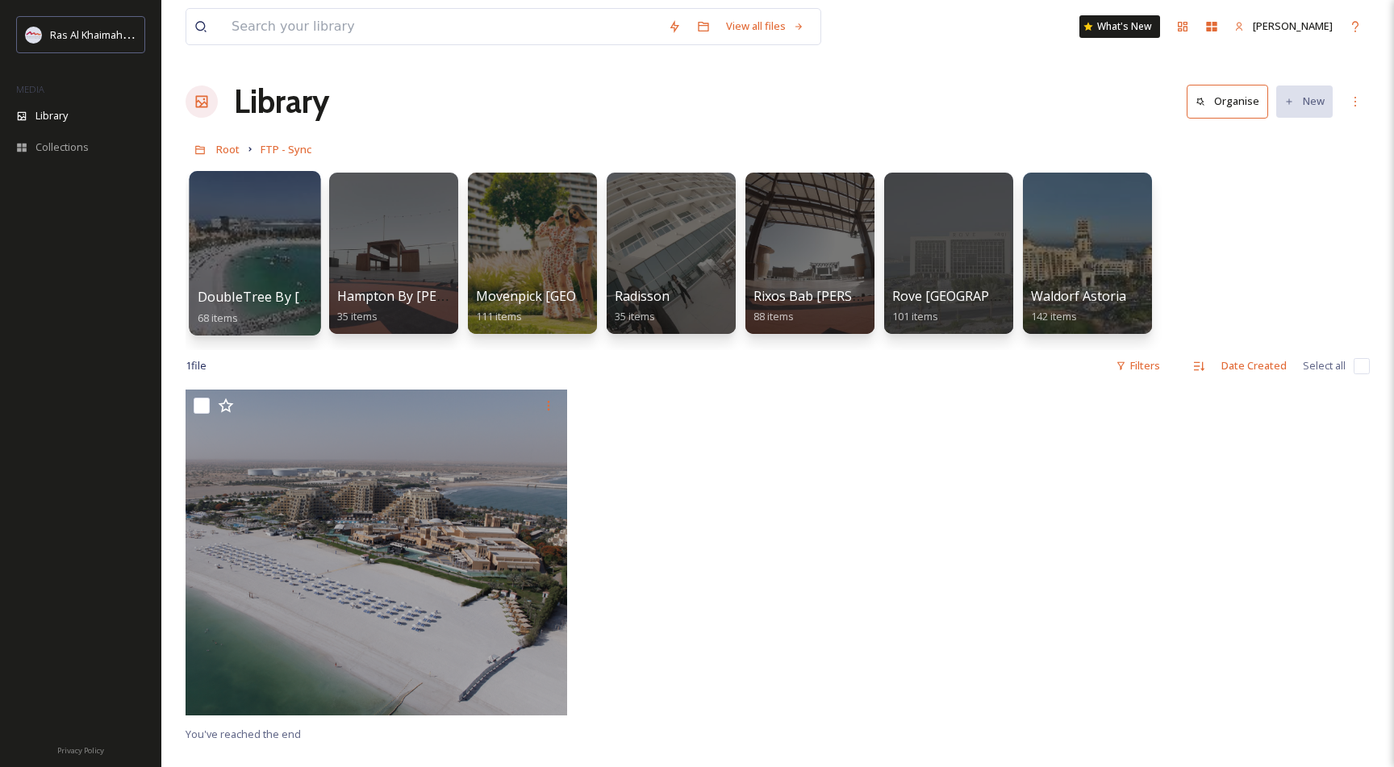
click at [271, 264] on div at bounding box center [255, 253] width 132 height 165
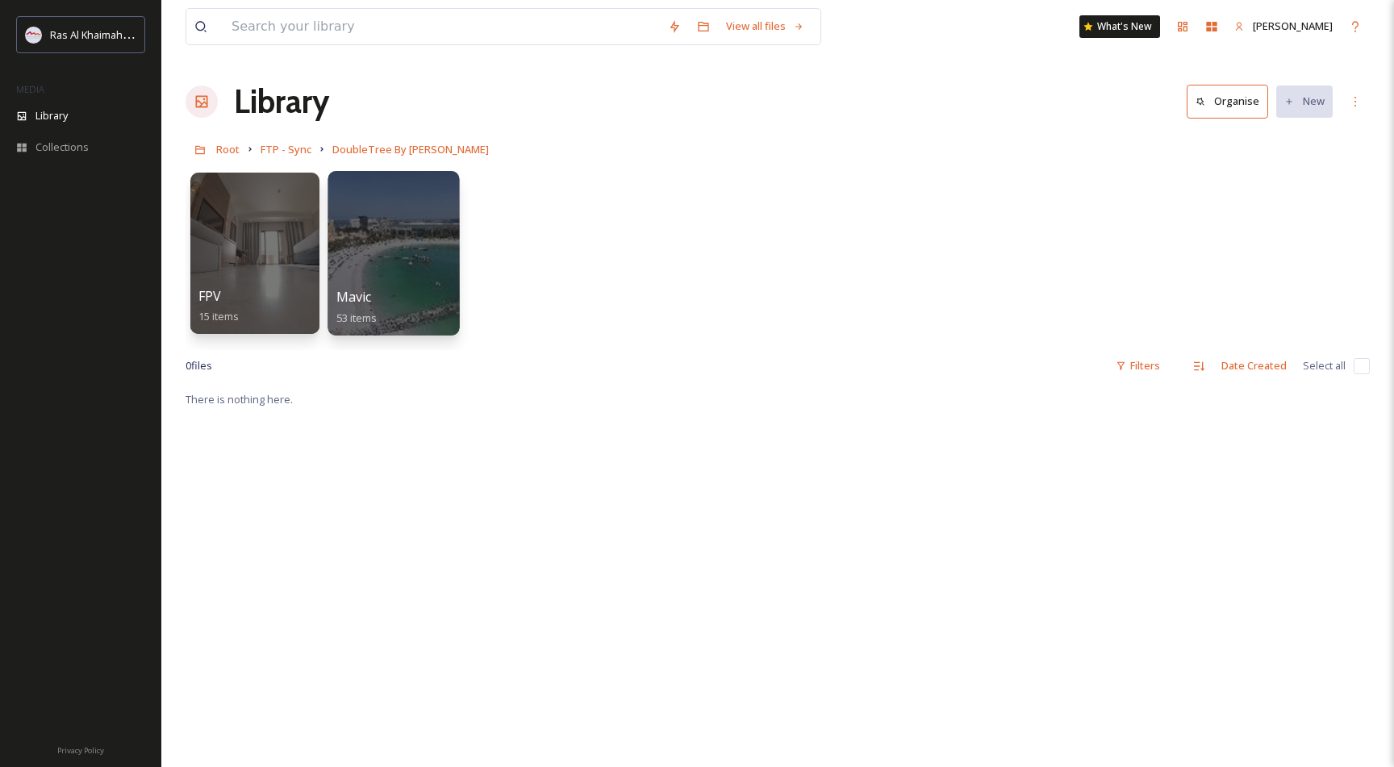
click at [376, 252] on div at bounding box center [394, 253] width 132 height 165
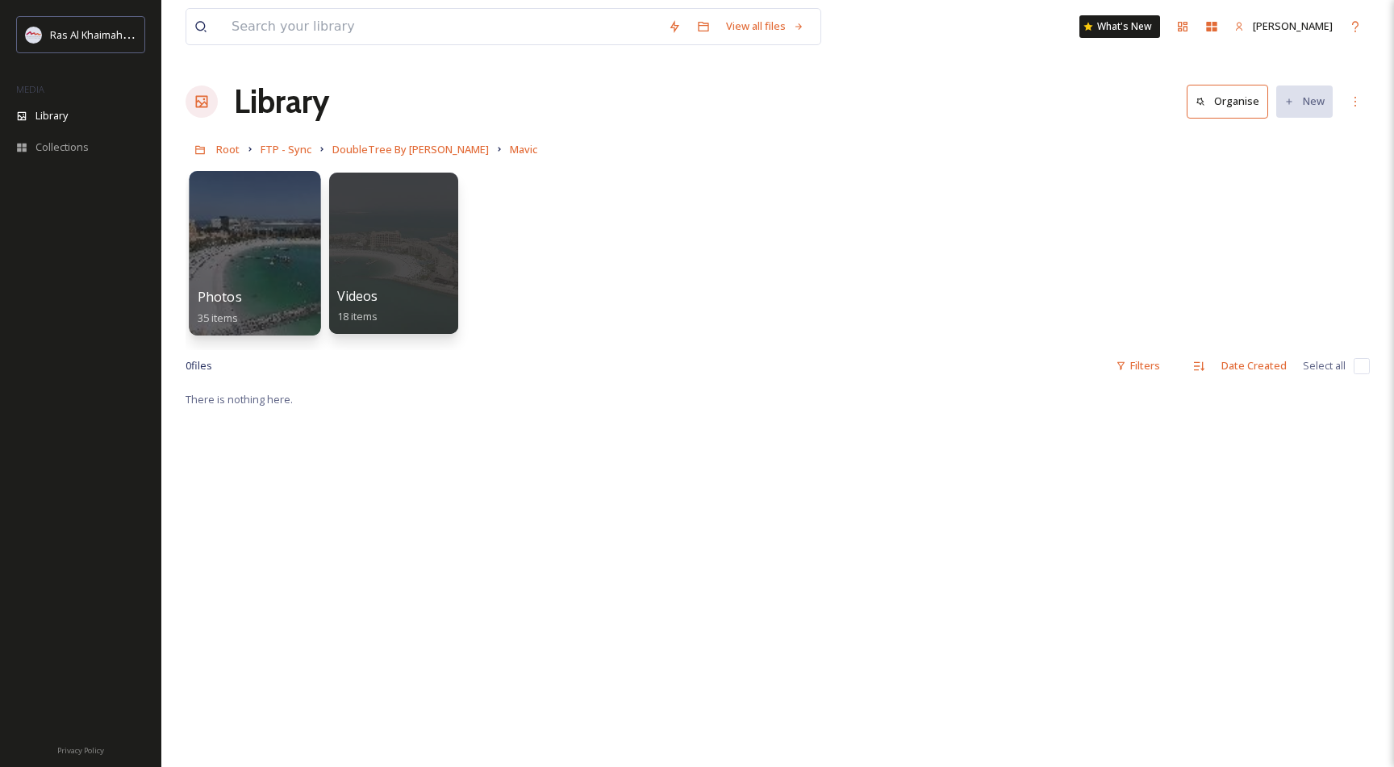
click at [207, 255] on div at bounding box center [255, 253] width 132 height 165
